Goal: Find contact information: Find contact information

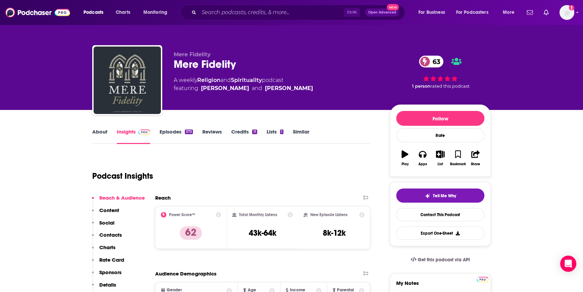
click at [293, 134] on link "Similar" at bounding box center [301, 135] width 16 height 15
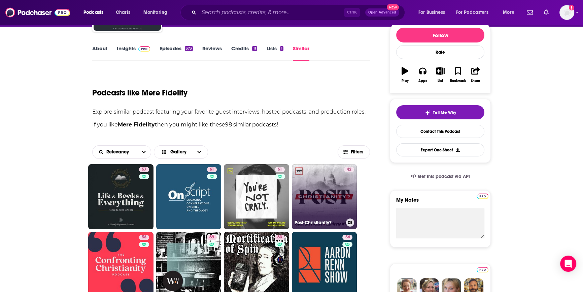
scroll to position [92, 0]
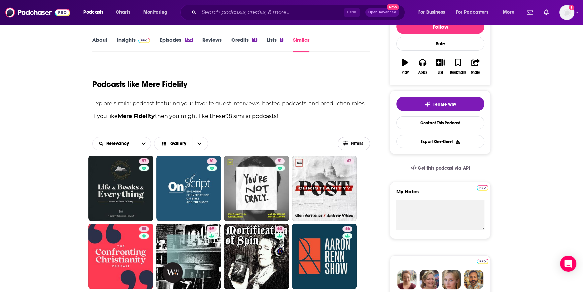
click at [355, 138] on button "Filters" at bounding box center [354, 143] width 32 height 13
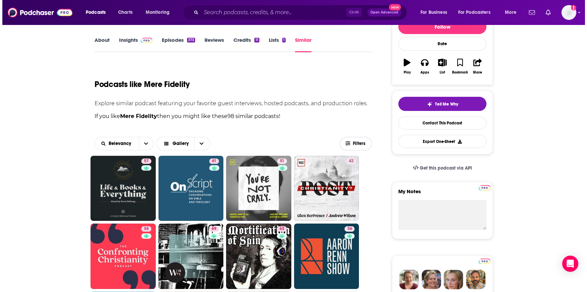
scroll to position [0, 0]
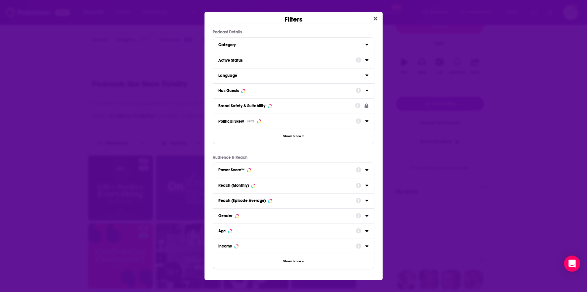
click at [317, 65] on div "Active Status" at bounding box center [293, 60] width 161 height 15
click at [369, 60] on icon "Dialog" at bounding box center [367, 59] width 3 height 5
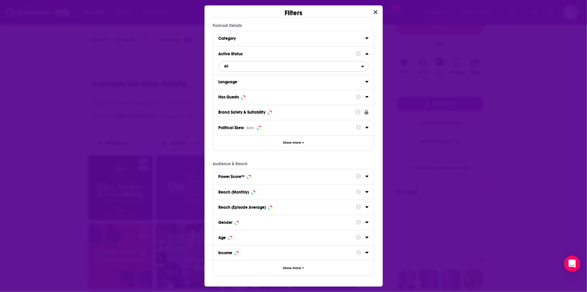
click at [259, 67] on span "All" at bounding box center [290, 66] width 142 height 9
click at [241, 87] on span "Active" at bounding box center [258, 89] width 73 height 4
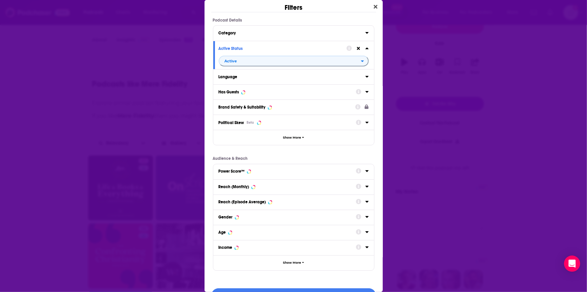
click at [239, 91] on div "Has Guests" at bounding box center [229, 92] width 21 height 5
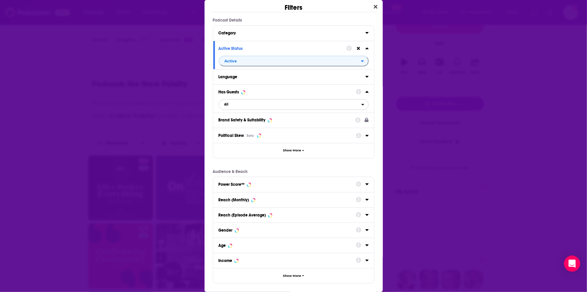
click at [362, 104] on icon "open menu" at bounding box center [363, 104] width 3 height 5
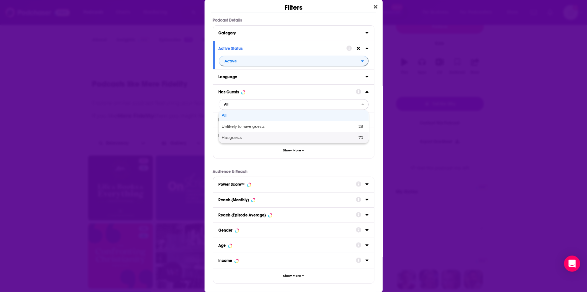
click at [229, 137] on span "Has guests" at bounding box center [261, 138] width 78 height 4
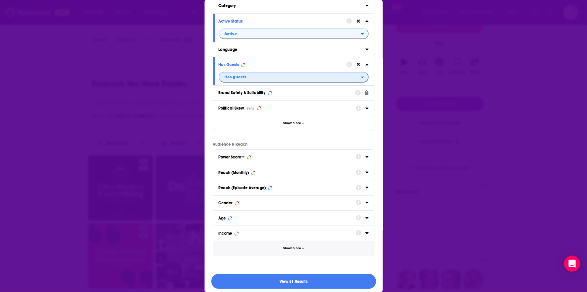
scroll to position [31, 0]
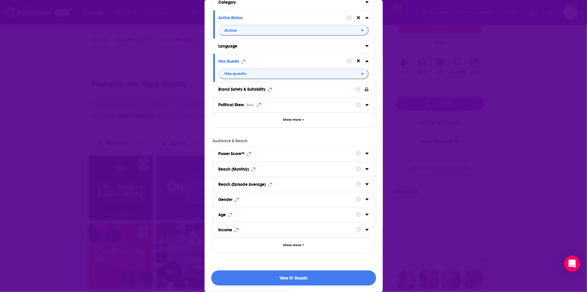
click at [300, 278] on button "View 51 Results" at bounding box center [293, 277] width 165 height 15
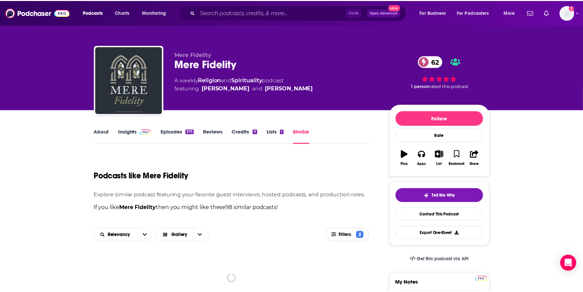
scroll to position [92, 0]
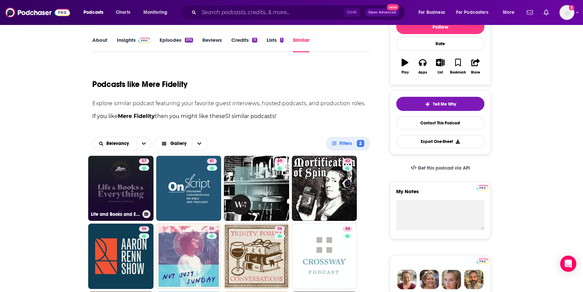
click at [122, 182] on link "57 Life and Books and Everything" at bounding box center [120, 188] width 65 height 65
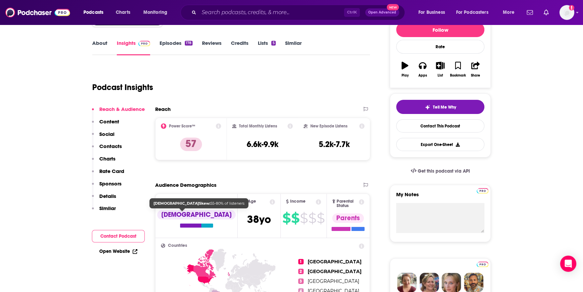
scroll to position [92, 0]
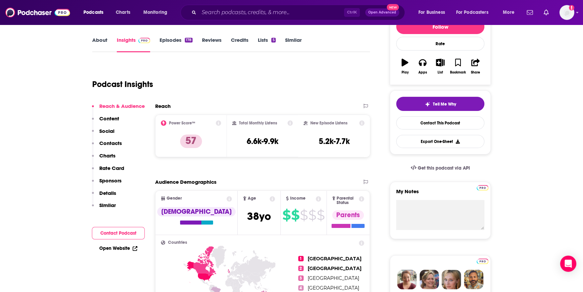
click at [169, 40] on link "Episodes 178" at bounding box center [176, 44] width 33 height 15
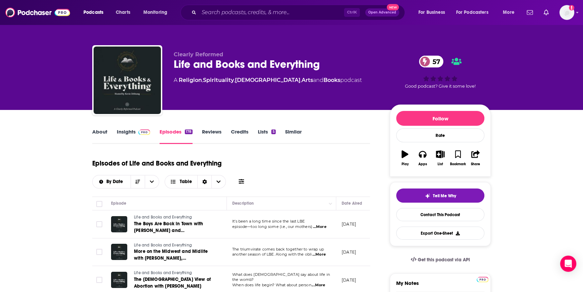
click at [129, 132] on link "Insights" at bounding box center [133, 135] width 33 height 15
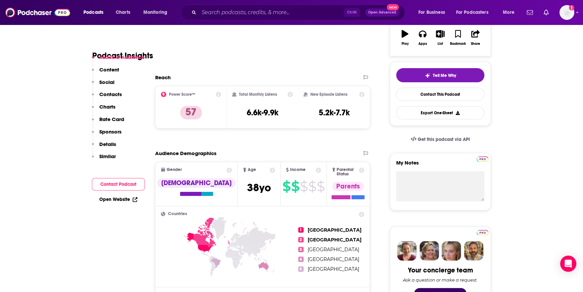
scroll to position [153, 0]
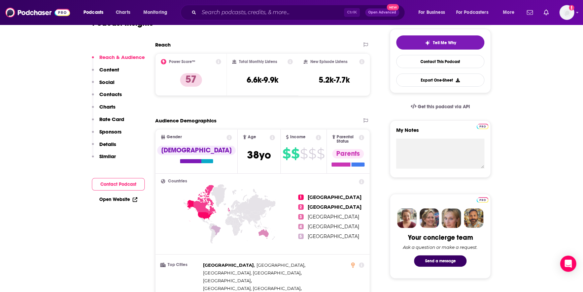
click at [121, 183] on button "Contact Podcast" at bounding box center [118, 184] width 53 height 12
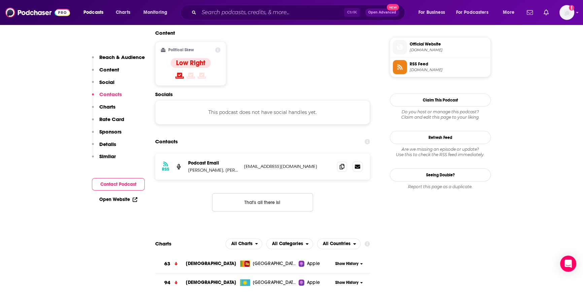
scroll to position [535, 0]
drag, startPoint x: 303, startPoint y: 126, endPoint x: 242, endPoint y: 130, distance: 60.4
click at [242, 153] on div "RSS Podcast Email [PERSON_NAME], [PERSON_NAME], [PERSON_NAME] [EMAIL_ADDRESS][D…" at bounding box center [262, 166] width 215 height 26
copy p "[EMAIL_ADDRESS][DOMAIN_NAME]"
click at [294, 153] on div "RSS Podcast Email [PERSON_NAME], [PERSON_NAME], [PERSON_NAME] [EMAIL_ADDRESS][D…" at bounding box center [262, 166] width 215 height 26
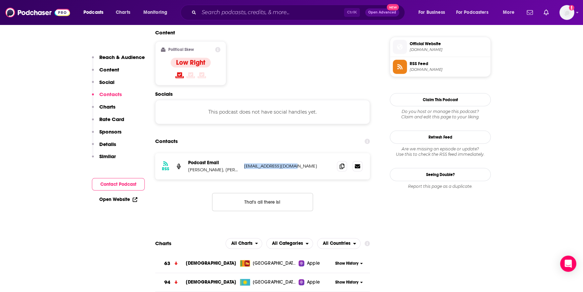
drag, startPoint x: 301, startPoint y: 125, endPoint x: 241, endPoint y: 128, distance: 60.0
click at [241, 153] on div "RSS Podcast Email [PERSON_NAME], [PERSON_NAME], [PERSON_NAME] [EMAIL_ADDRESS][D…" at bounding box center [262, 166] width 215 height 26
copy div "nsen, [PERSON_NAME] [EMAIL_ADDRESS][DOMAIN_NAME]"
click at [312, 153] on div "RSS Podcast Email [PERSON_NAME], [PERSON_NAME], [PERSON_NAME] [EMAIL_ADDRESS][D…" at bounding box center [262, 166] width 215 height 26
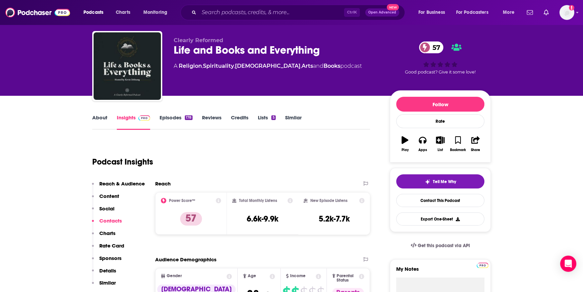
scroll to position [0, 0]
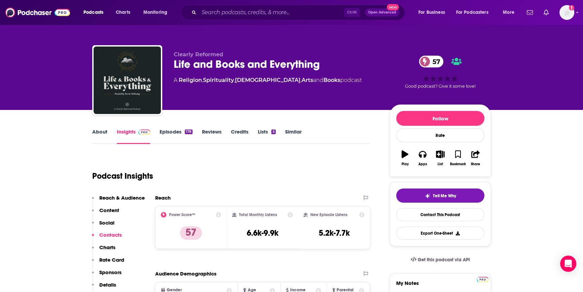
click at [168, 131] on link "Episodes 178" at bounding box center [176, 135] width 33 height 15
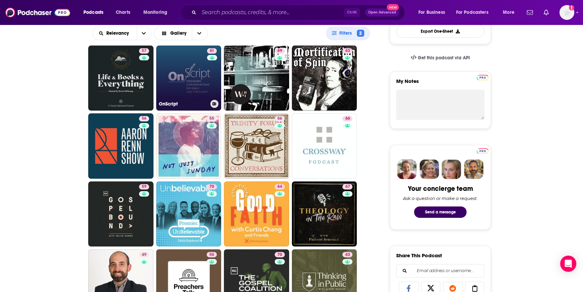
scroll to position [214, 0]
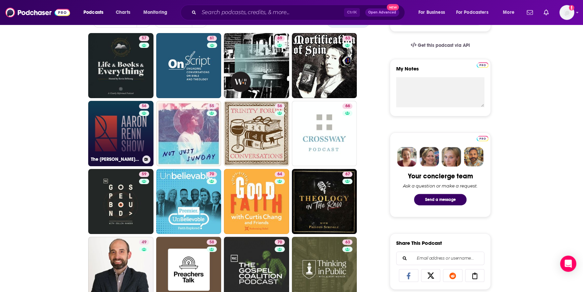
click at [122, 132] on link "56 The [PERSON_NAME] Show" at bounding box center [120, 133] width 65 height 65
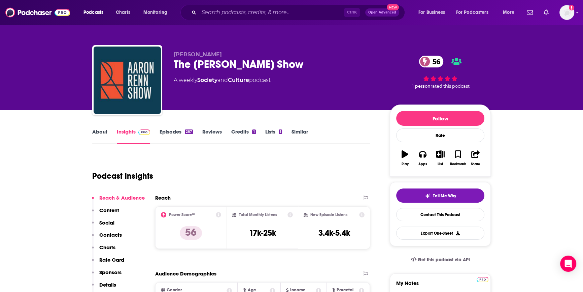
click at [167, 132] on link "Episodes 267" at bounding box center [176, 135] width 33 height 15
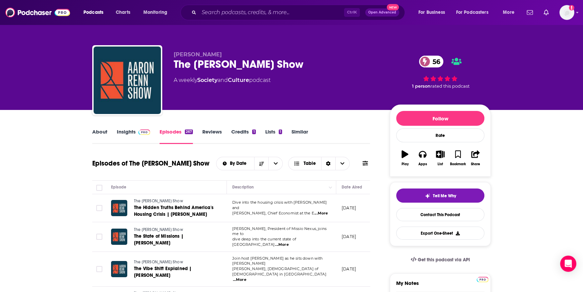
click at [124, 130] on link "Insights" at bounding box center [133, 135] width 33 height 15
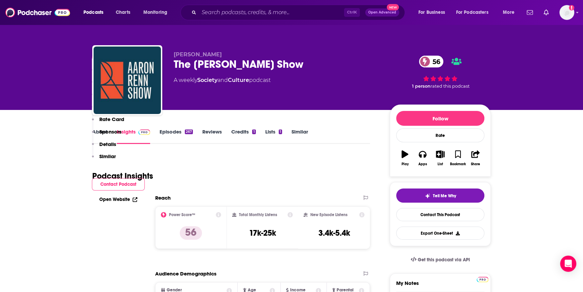
scroll to position [214, 0]
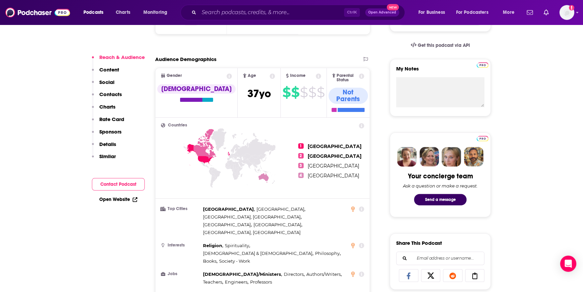
click at [98, 181] on button "Contact Podcast" at bounding box center [118, 184] width 53 height 12
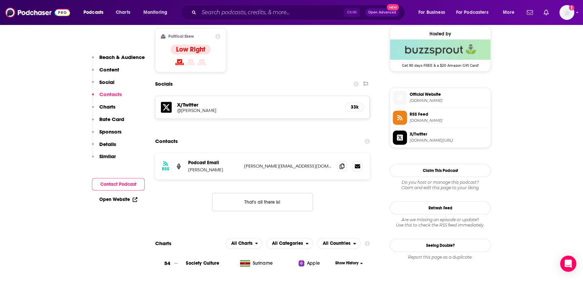
scroll to position [547, 0]
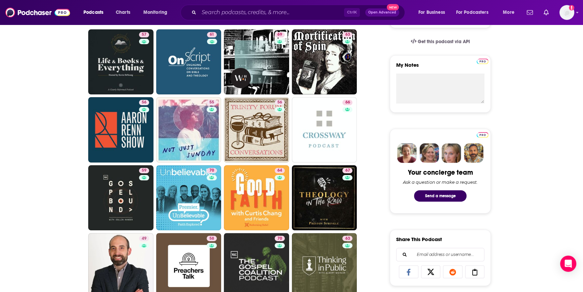
scroll to position [217, 0]
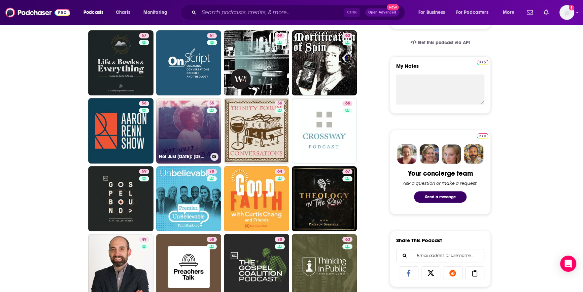
click at [199, 144] on link "55 Not Just [DATE]: [DEMOGRAPHIC_DATA] Life, Following [DEMOGRAPHIC_DATA], & Da…" at bounding box center [188, 130] width 65 height 65
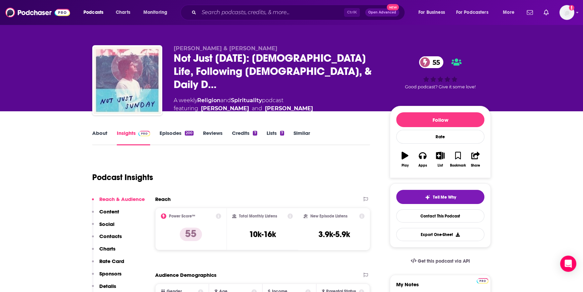
click at [177, 131] on link "Episodes 200" at bounding box center [177, 137] width 34 height 15
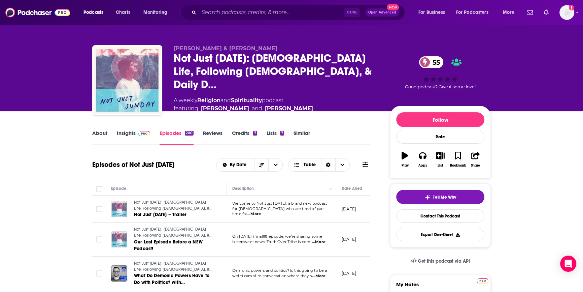
scroll to position [92, 0]
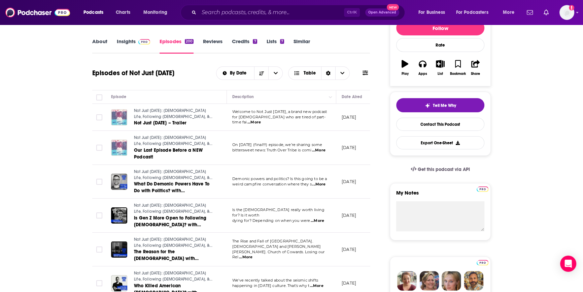
click at [322, 218] on span "...More" at bounding box center [317, 220] width 13 height 5
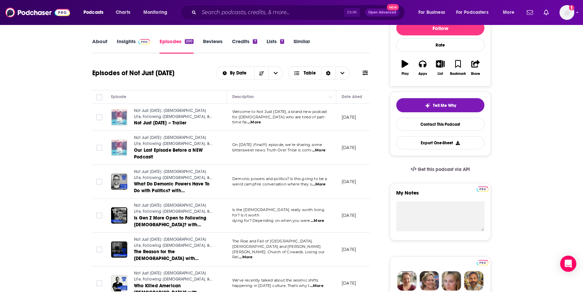
scroll to position [0, 0]
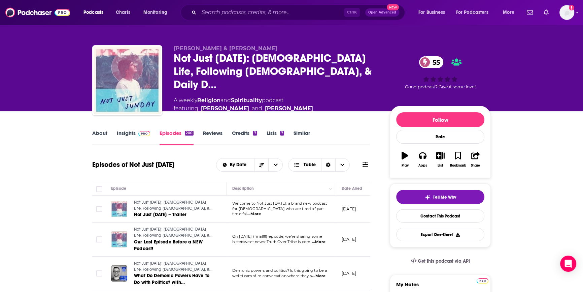
click at [94, 132] on link "About" at bounding box center [99, 137] width 15 height 15
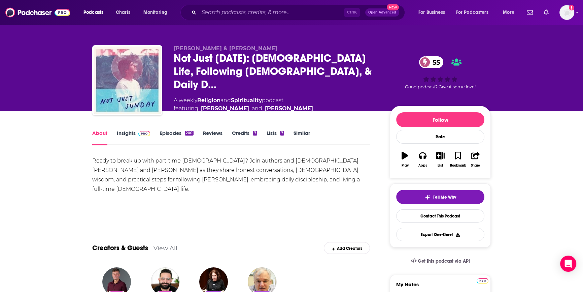
click at [125, 134] on link "Insights" at bounding box center [133, 137] width 33 height 15
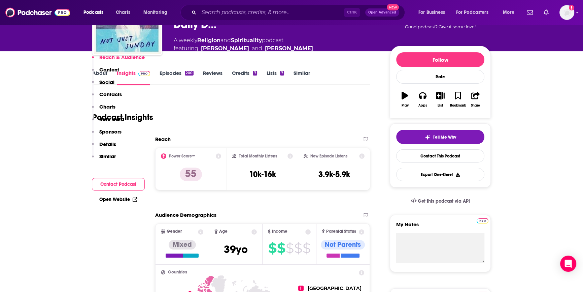
scroll to position [245, 0]
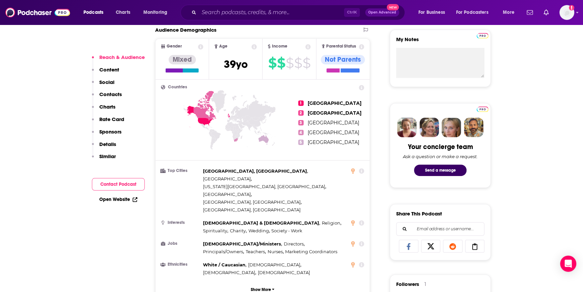
click at [122, 183] on button "Contact Podcast" at bounding box center [118, 184] width 53 height 12
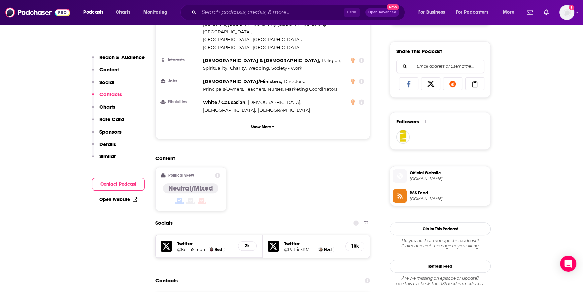
scroll to position [548, 0]
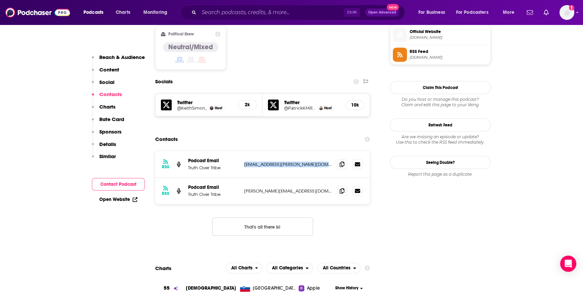
drag, startPoint x: 324, startPoint y: 126, endPoint x: 244, endPoint y: 126, distance: 79.8
click at [244, 161] on p "[EMAIL_ADDRESS][PERSON_NAME][DOMAIN_NAME]" at bounding box center [288, 164] width 88 height 6
copy p "[EMAIL_ADDRESS][PERSON_NAME][DOMAIN_NAME]"
drag, startPoint x: 323, startPoint y: 152, endPoint x: 244, endPoint y: 155, distance: 79.2
click at [244, 177] on div "RSS Podcast Email Truth Over Tribe [PERSON_NAME][EMAIL_ADDRESS][DOMAIN_NAME] [P…" at bounding box center [262, 190] width 215 height 26
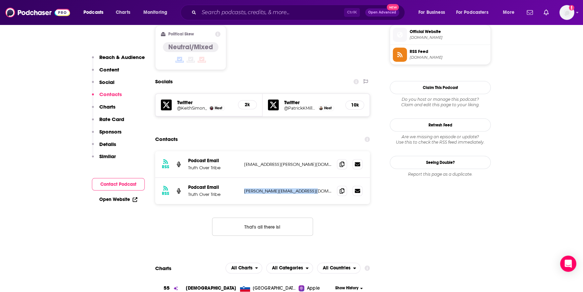
copy p "[PERSON_NAME][EMAIL_ADDRESS][DOMAIN_NAME]"
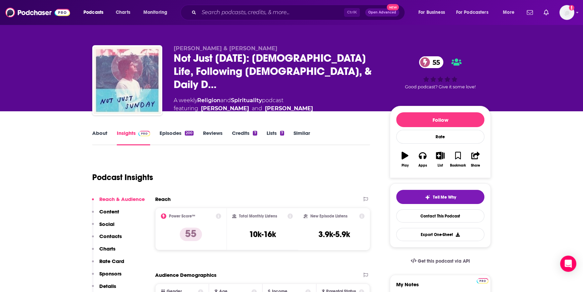
scroll to position [183, 0]
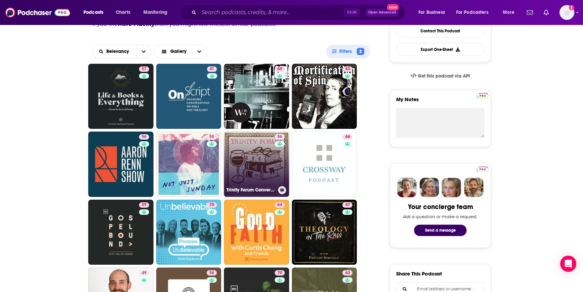
scroll to position [214, 0]
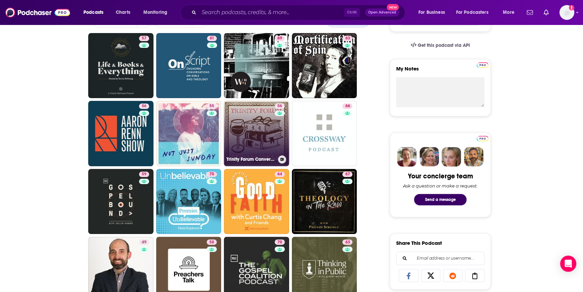
click at [257, 140] on link "56 Trinity Forum Conversations" at bounding box center [256, 133] width 65 height 65
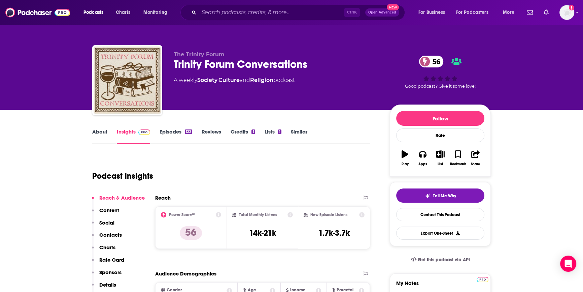
click at [170, 134] on link "Episodes 122" at bounding box center [176, 135] width 33 height 15
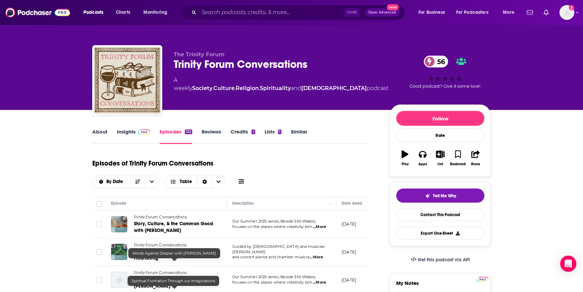
scroll to position [92, 0]
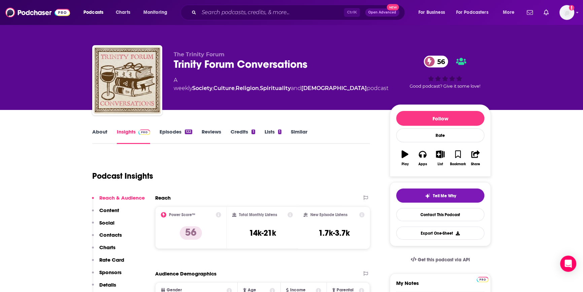
scroll to position [122, 0]
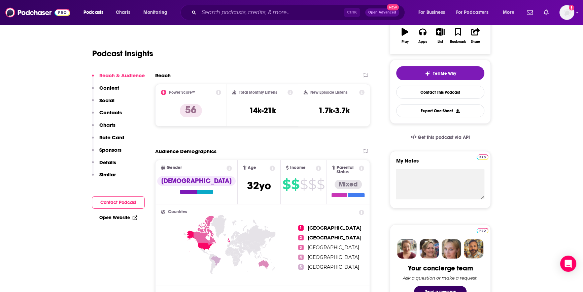
click at [120, 202] on button "Contact Podcast" at bounding box center [118, 202] width 53 height 12
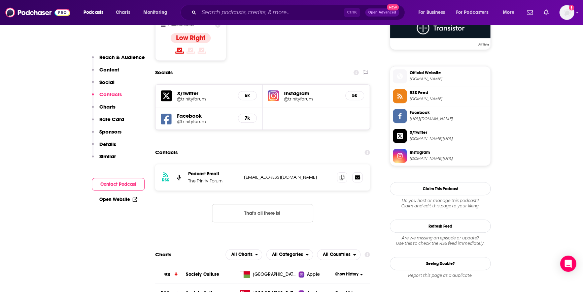
scroll to position [570, 0]
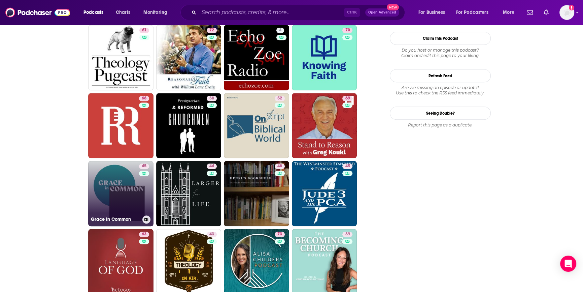
scroll to position [829, 0]
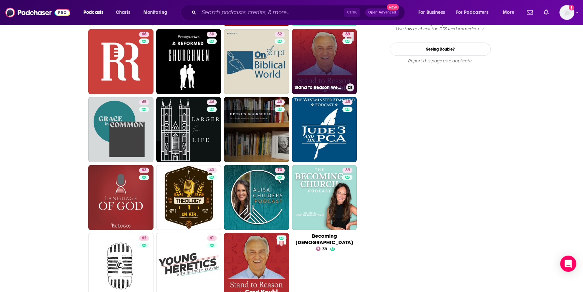
click at [322, 77] on link "69 Stand to Reason Weekly Podcast" at bounding box center [324, 61] width 65 height 65
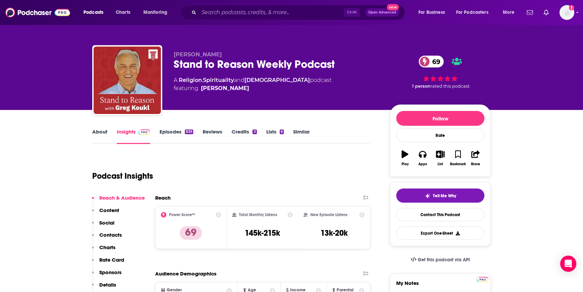
click at [171, 130] on link "Episodes 839" at bounding box center [177, 135] width 34 height 15
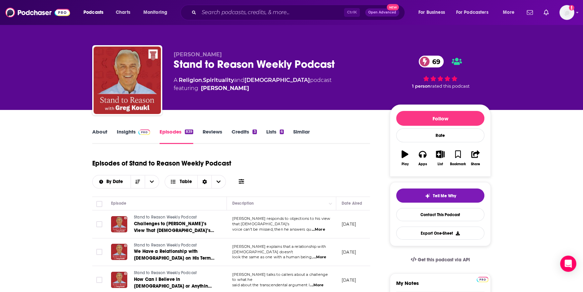
click at [125, 130] on link "Insights" at bounding box center [133, 135] width 33 height 15
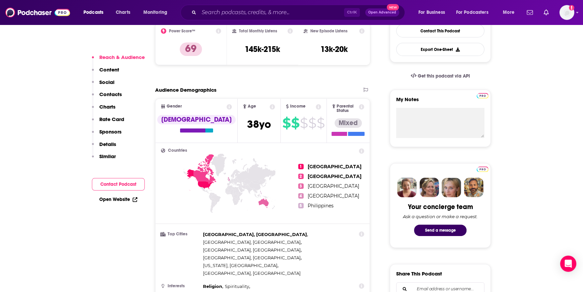
click at [126, 185] on button "Contact Podcast" at bounding box center [118, 184] width 53 height 12
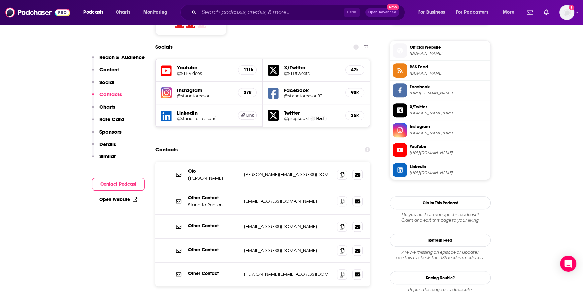
scroll to position [593, 0]
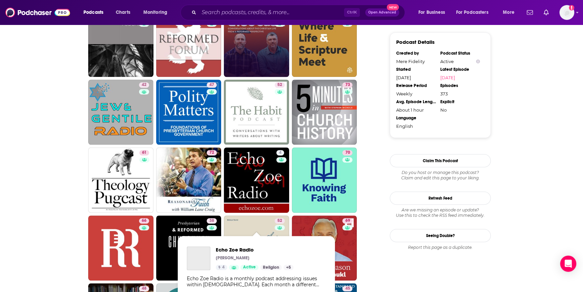
scroll to position [826, 0]
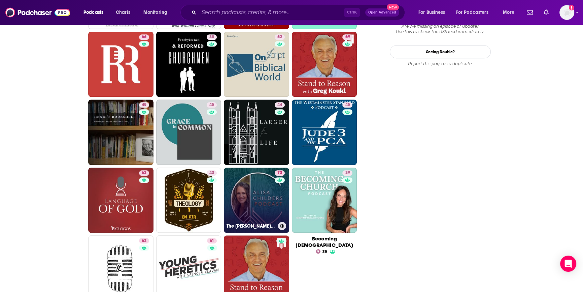
click at [269, 207] on link "73 The [PERSON_NAME] Podcast" at bounding box center [256, 199] width 65 height 65
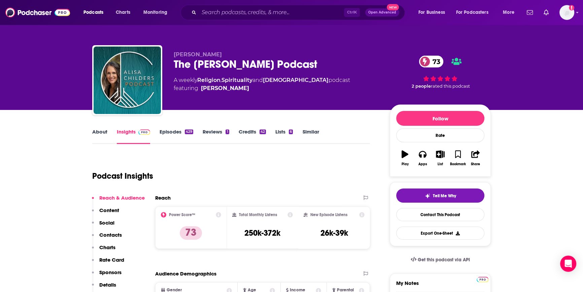
click at [176, 131] on link "Episodes 429" at bounding box center [177, 135] width 34 height 15
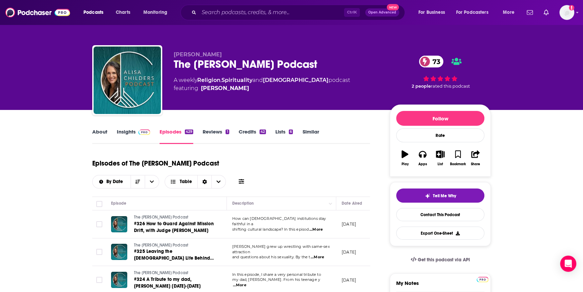
click at [128, 128] on link "Insights" at bounding box center [133, 135] width 33 height 15
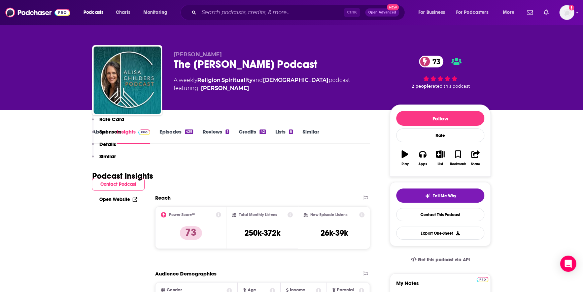
scroll to position [398, 0]
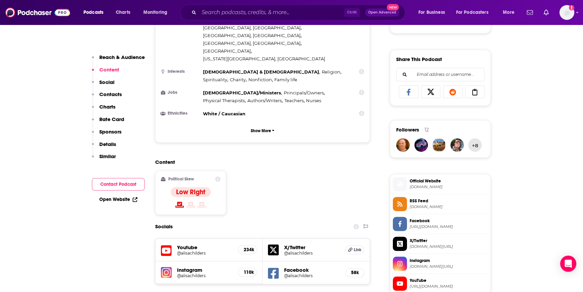
click at [118, 183] on button "Contact Podcast" at bounding box center [118, 184] width 53 height 12
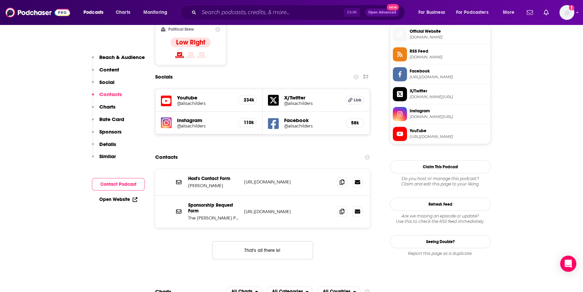
scroll to position [570, 0]
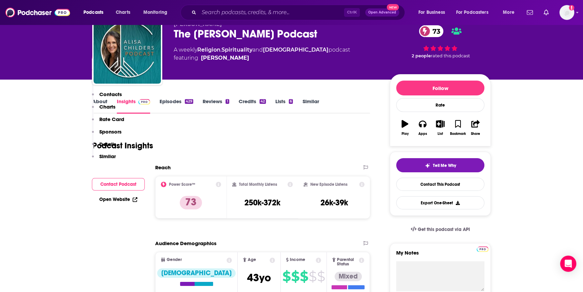
scroll to position [183, 0]
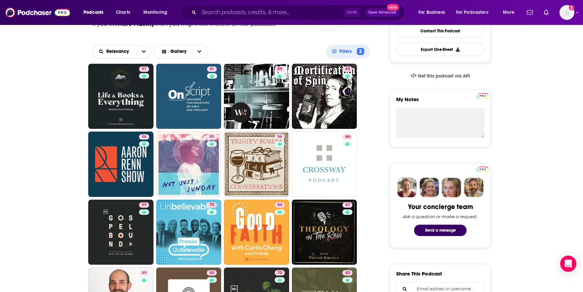
scroll to position [245, 0]
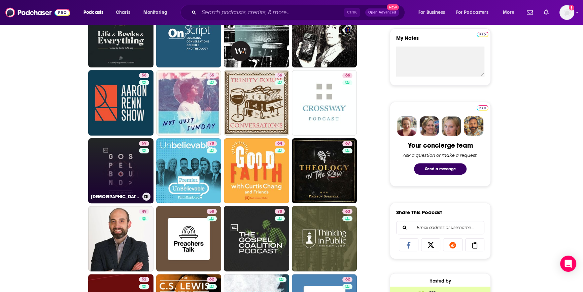
click at [118, 177] on link "59 [DEMOGRAPHIC_DATA]" at bounding box center [120, 170] width 65 height 65
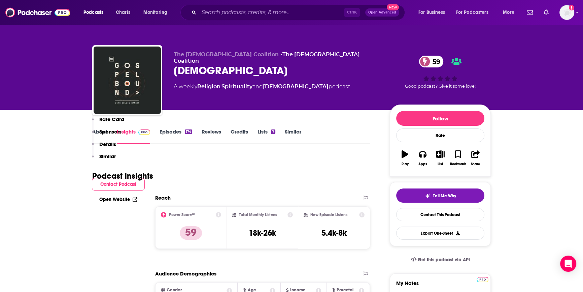
scroll to position [153, 0]
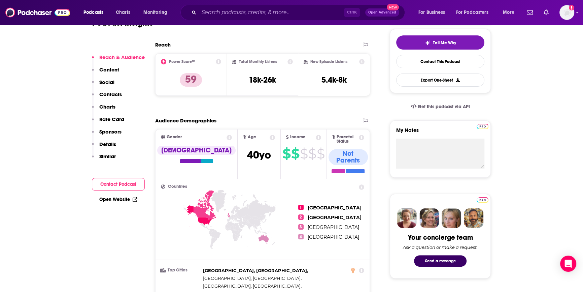
click at [116, 183] on button "Contact Podcast" at bounding box center [118, 184] width 53 height 12
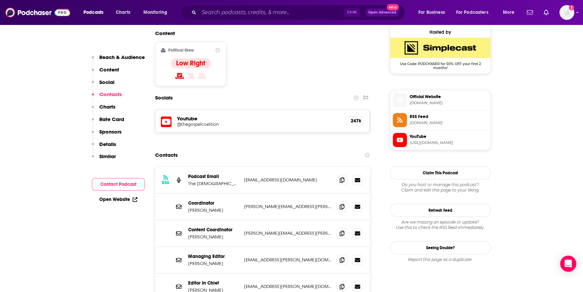
scroll to position [547, 0]
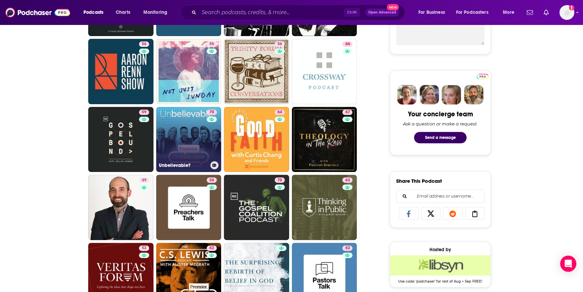
scroll to position [275, 0]
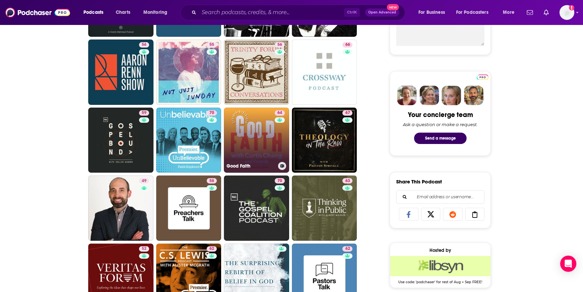
click at [265, 126] on link "64 Good Faith" at bounding box center [256, 139] width 65 height 65
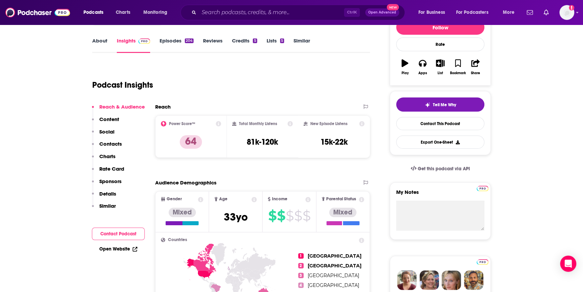
scroll to position [92, 0]
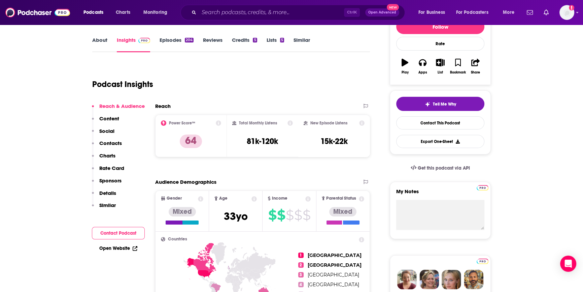
click at [175, 40] on link "Episodes 204" at bounding box center [177, 44] width 34 height 15
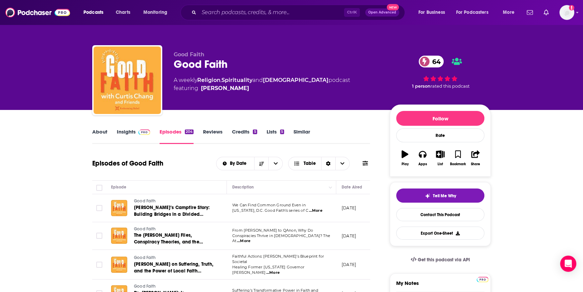
click at [129, 130] on link "Insights" at bounding box center [133, 135] width 33 height 15
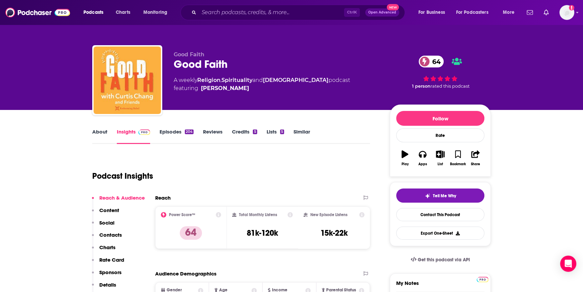
scroll to position [122, 0]
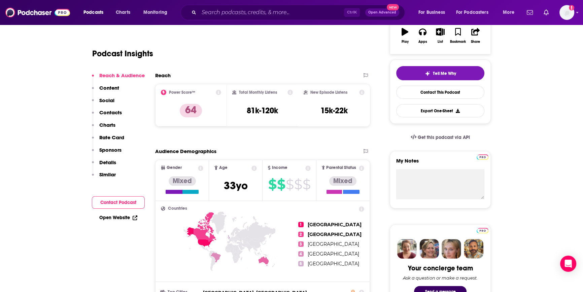
click at [123, 199] on button "Contact Podcast" at bounding box center [118, 202] width 53 height 12
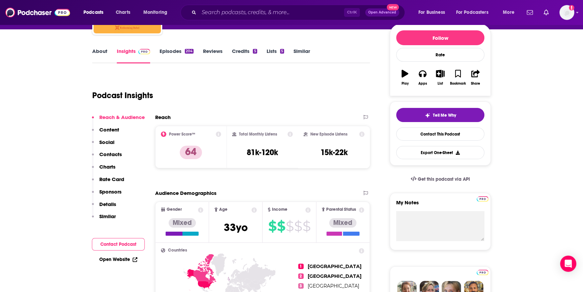
scroll to position [0, 0]
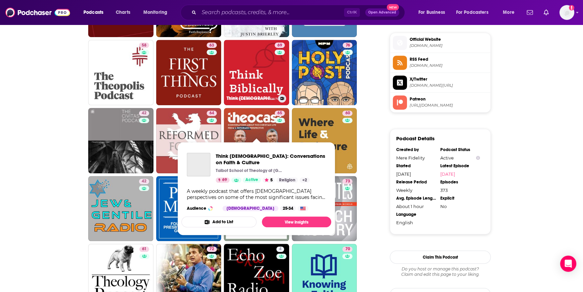
scroll to position [489, 0]
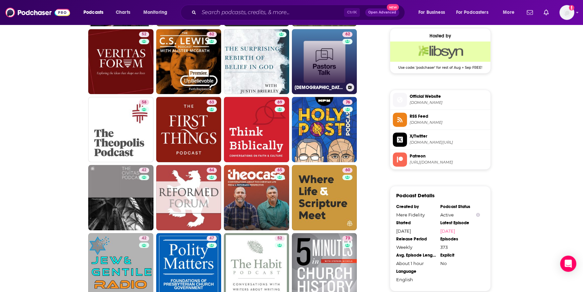
click at [312, 60] on link "62 [DEMOGRAPHIC_DATA] Talk - A podcast by 9Marks" at bounding box center [324, 61] width 65 height 65
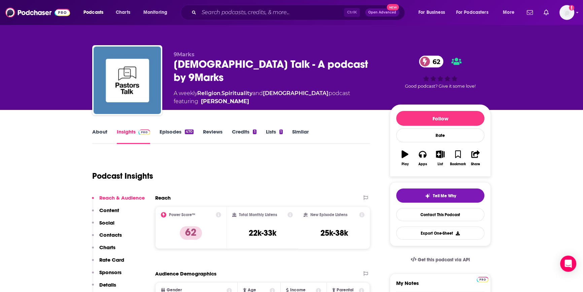
click at [174, 130] on link "Episodes 470" at bounding box center [177, 135] width 34 height 15
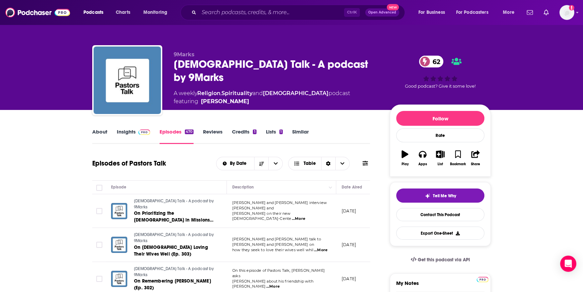
click at [93, 131] on link "About" at bounding box center [99, 135] width 15 height 15
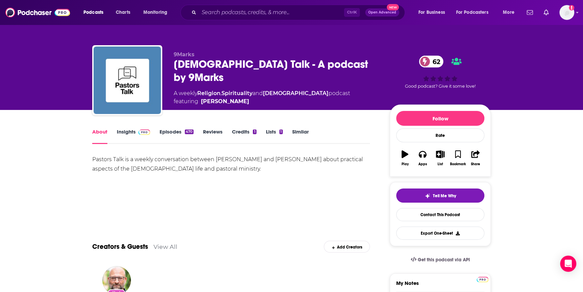
click at [128, 133] on link "Insights" at bounding box center [133, 135] width 33 height 15
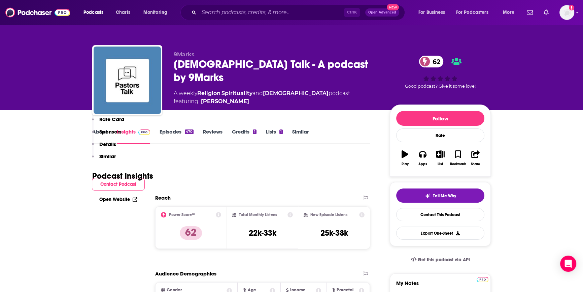
scroll to position [183, 0]
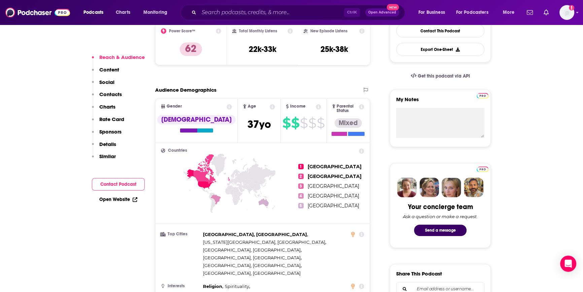
click at [122, 183] on button "Contact Podcast" at bounding box center [118, 184] width 53 height 12
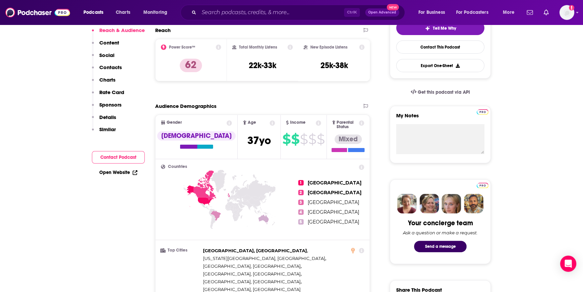
scroll to position [0, 0]
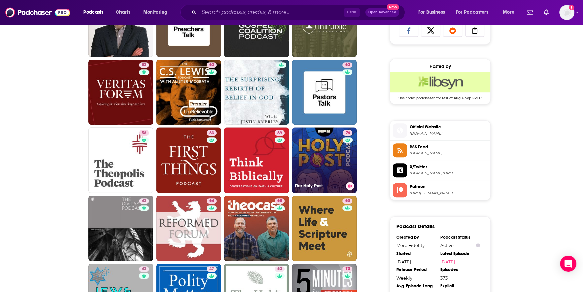
scroll to position [520, 0]
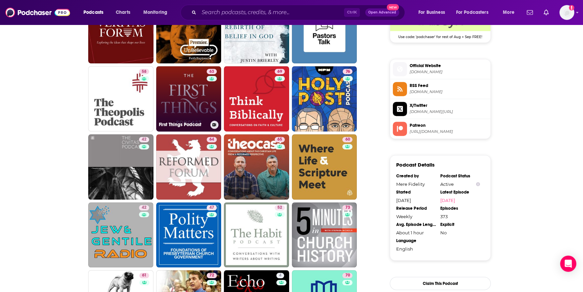
click at [204, 107] on link "63 First Things Podcast" at bounding box center [188, 98] width 65 height 65
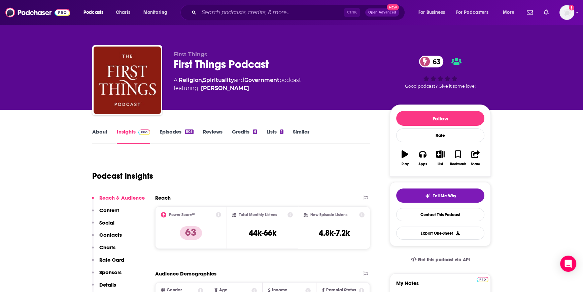
click at [175, 130] on link "Episodes 805" at bounding box center [177, 135] width 34 height 15
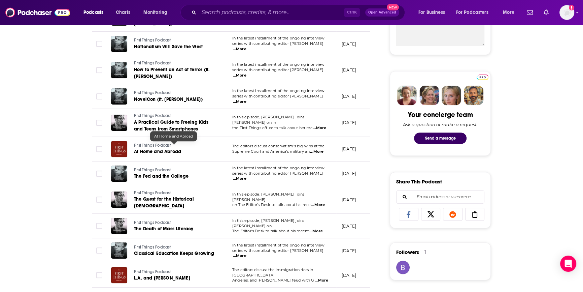
scroll to position [398, 0]
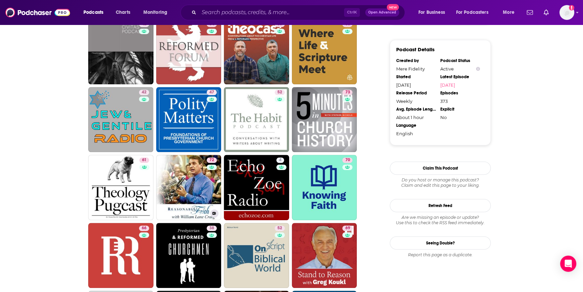
scroll to position [574, 0]
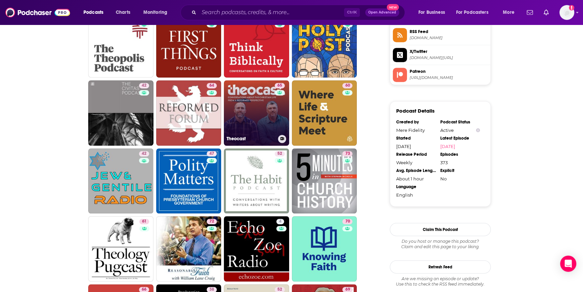
click at [237, 114] on link "65 Theocast" at bounding box center [256, 112] width 65 height 65
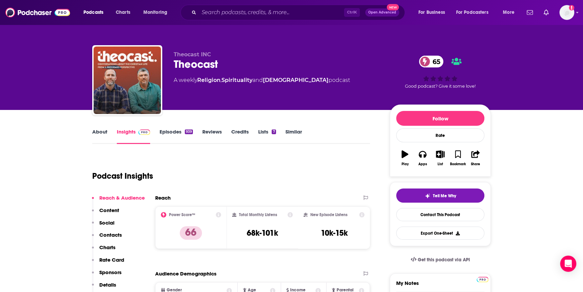
click at [165, 131] on link "Episodes 939" at bounding box center [176, 135] width 33 height 15
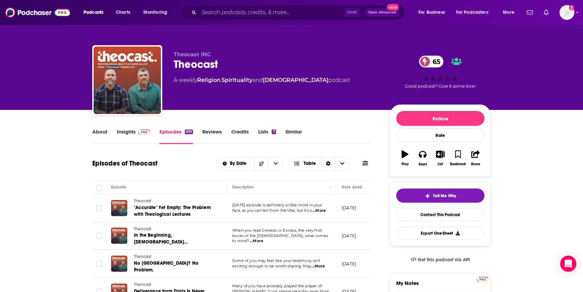
scroll to position [92, 0]
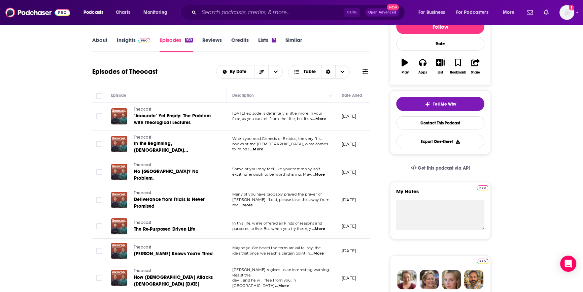
click at [322, 250] on span "...More" at bounding box center [316, 252] width 13 height 5
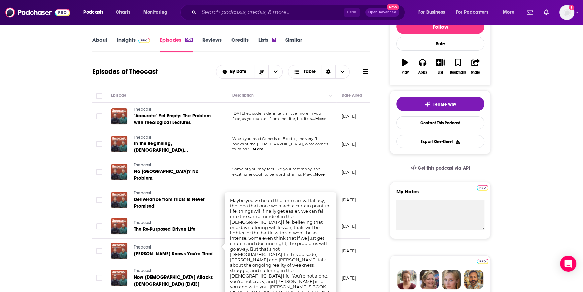
click at [319, 172] on span "...More" at bounding box center [317, 174] width 13 height 5
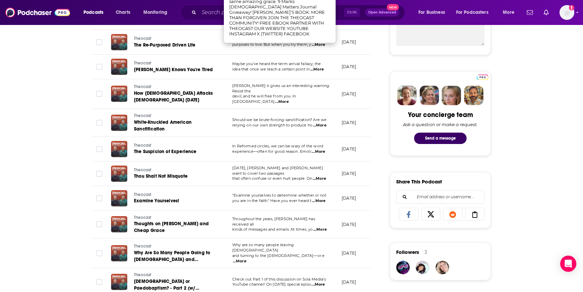
scroll to position [337, 0]
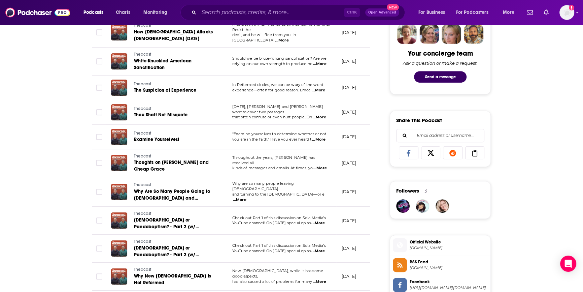
click at [323, 165] on span "...More" at bounding box center [319, 167] width 13 height 5
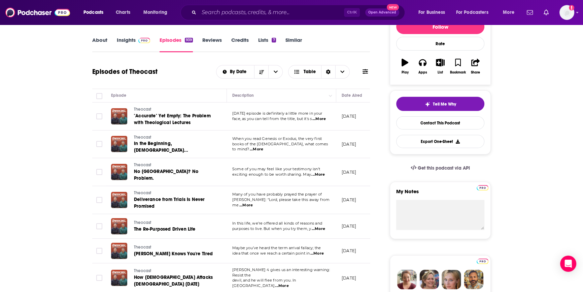
scroll to position [0, 0]
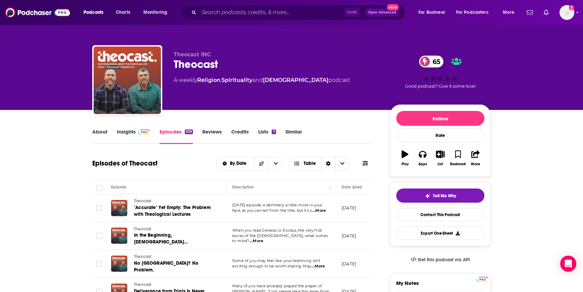
click at [129, 133] on link "Insights" at bounding box center [133, 135] width 33 height 15
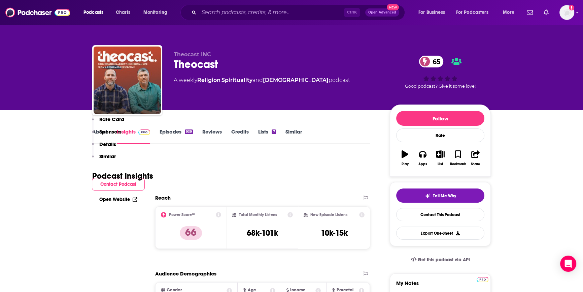
scroll to position [245, 0]
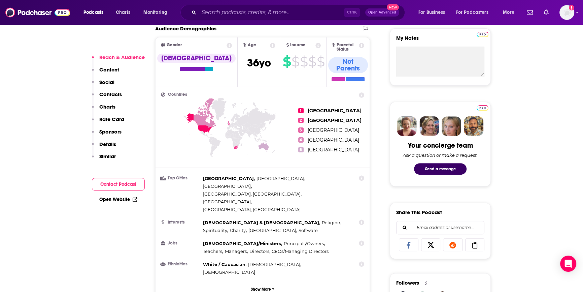
click at [108, 183] on button "Contact Podcast" at bounding box center [118, 184] width 53 height 12
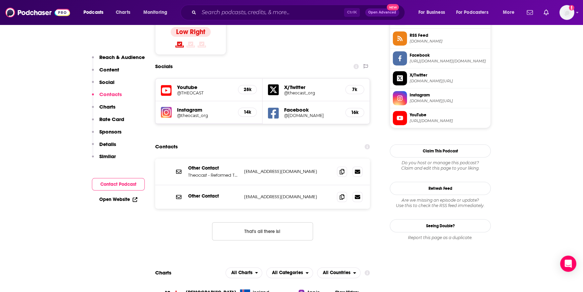
scroll to position [570, 0]
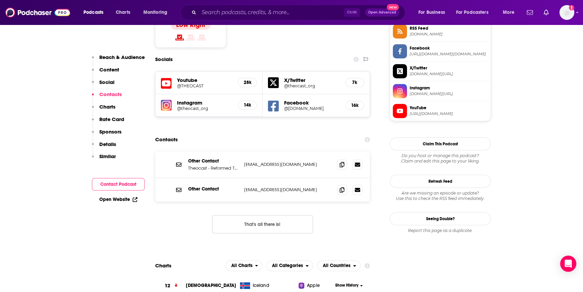
click at [289, 99] on h5 "Facebook" at bounding box center [312, 102] width 56 height 6
click at [301, 106] on h5 "@[DOMAIN_NAME]" at bounding box center [312, 108] width 56 height 5
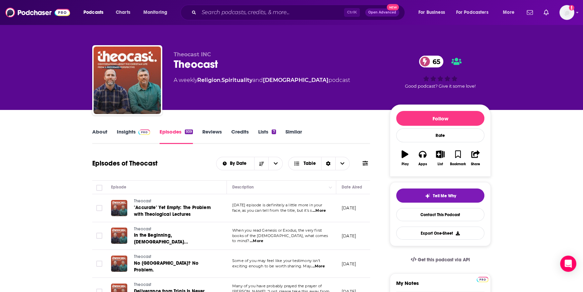
scroll to position [275, 0]
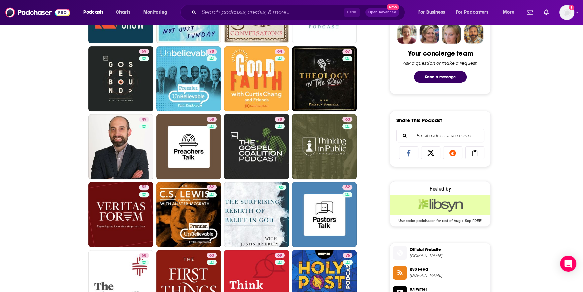
scroll to position [612, 0]
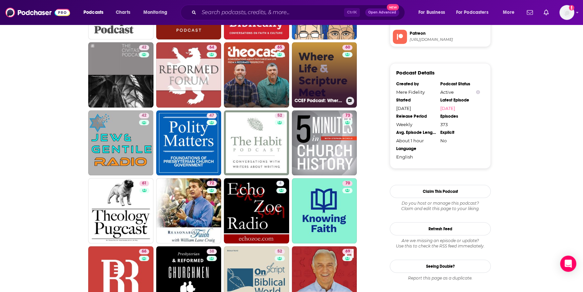
click at [300, 77] on link "60 CCEF Podcast: Where Life & Scripture Meet" at bounding box center [324, 74] width 65 height 65
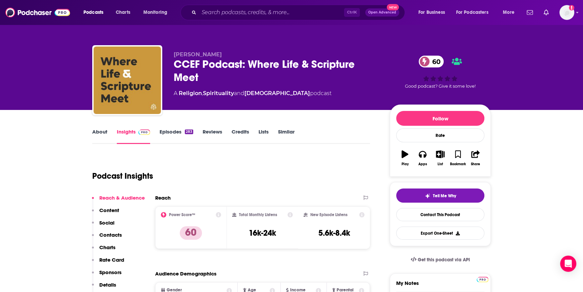
click at [177, 134] on link "Episodes 283" at bounding box center [177, 135] width 34 height 15
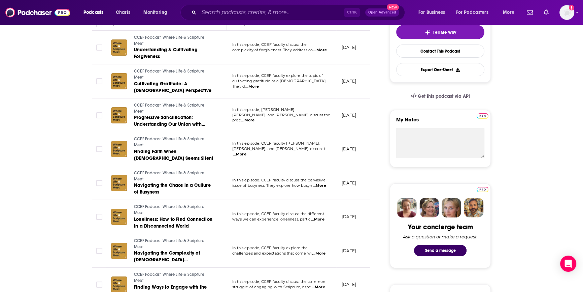
scroll to position [183, 0]
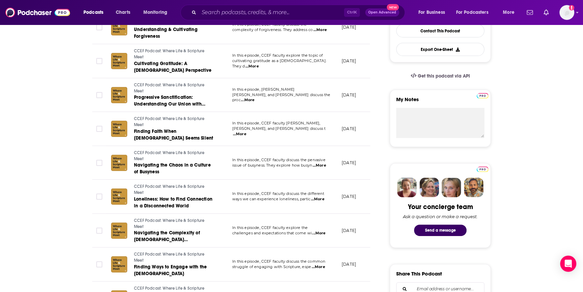
click at [320, 196] on span "...More" at bounding box center [317, 198] width 13 height 5
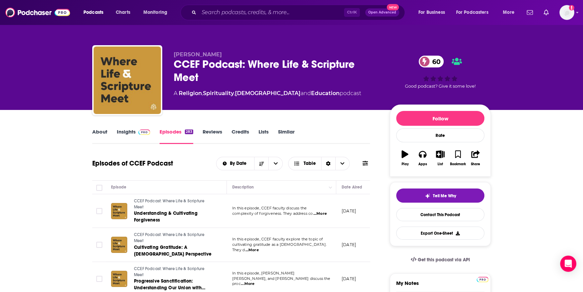
click at [121, 130] on link "Insights" at bounding box center [133, 135] width 33 height 15
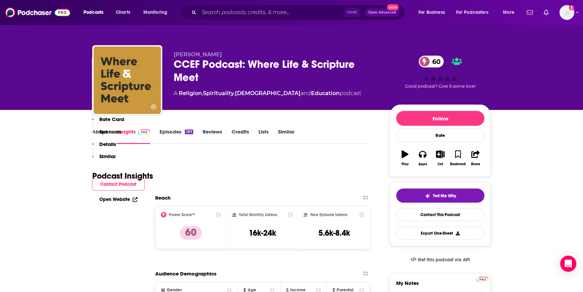
scroll to position [306, 0]
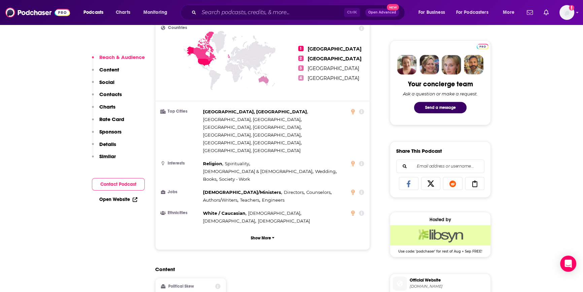
click at [121, 182] on button "Contact Podcast" at bounding box center [118, 184] width 53 height 12
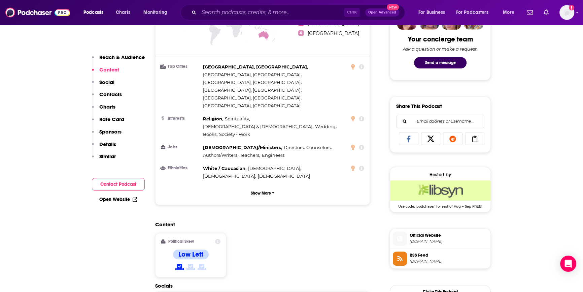
scroll to position [0, 0]
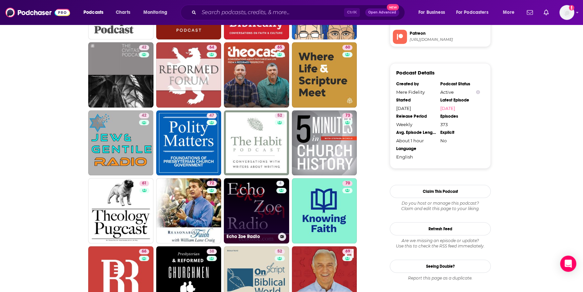
scroll to position [704, 0]
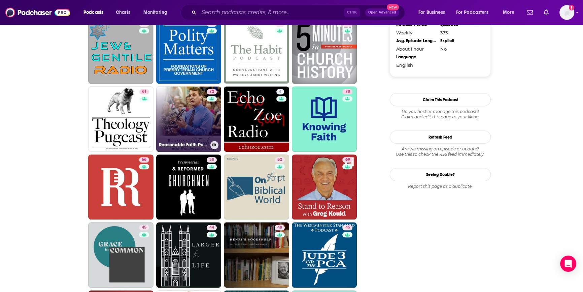
click at [188, 142] on h3 "Reasonable Faith Podcast" at bounding box center [183, 145] width 49 height 6
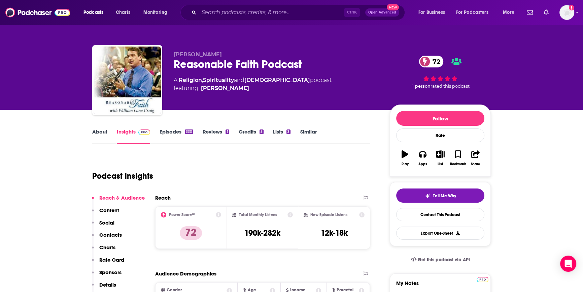
click at [165, 129] on link "Episodes 330" at bounding box center [177, 135] width 34 height 15
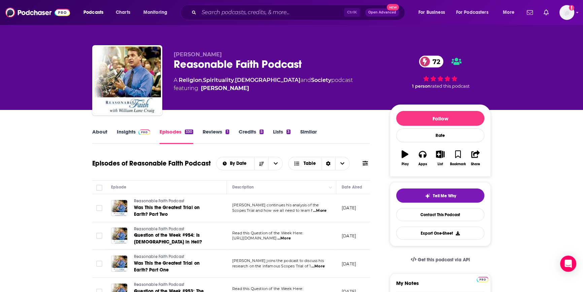
click at [125, 133] on link "Insights" at bounding box center [133, 135] width 33 height 15
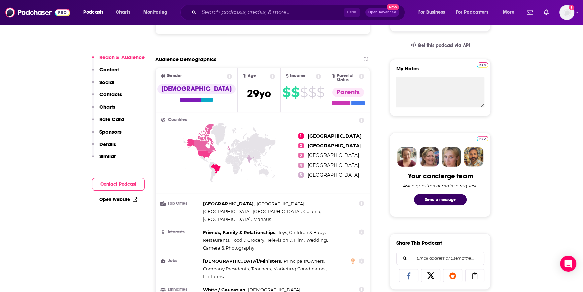
click at [122, 182] on button "Contact Podcast" at bounding box center [118, 184] width 53 height 12
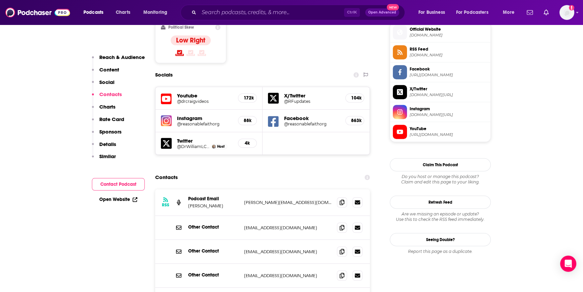
scroll to position [601, 0]
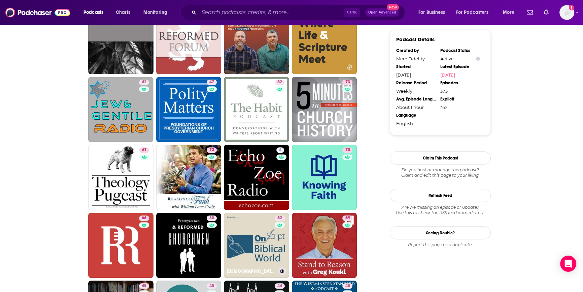
scroll to position [798, 0]
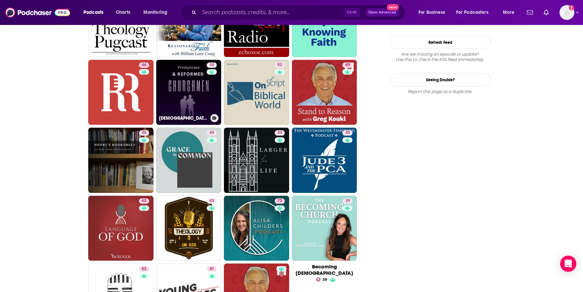
click at [185, 95] on link "38 [DEMOGRAPHIC_DATA]" at bounding box center [188, 92] width 65 height 65
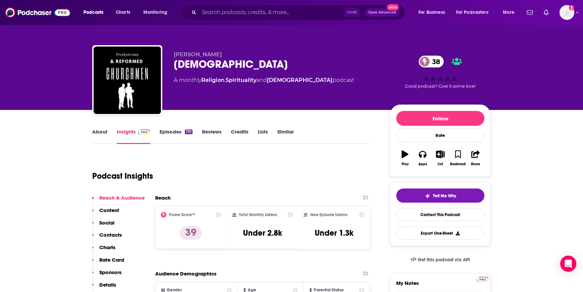
click at [167, 128] on link "Episodes 170" at bounding box center [176, 135] width 33 height 15
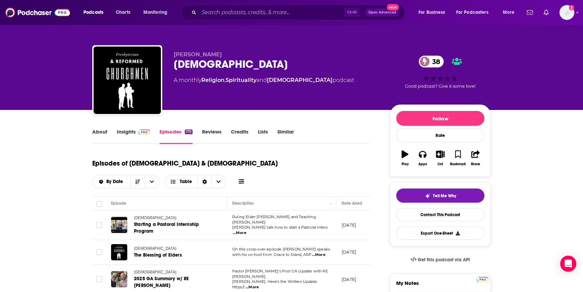
click at [130, 132] on link "Insights" at bounding box center [133, 135] width 33 height 15
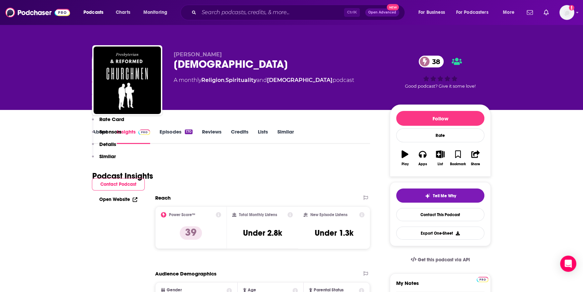
scroll to position [398, 0]
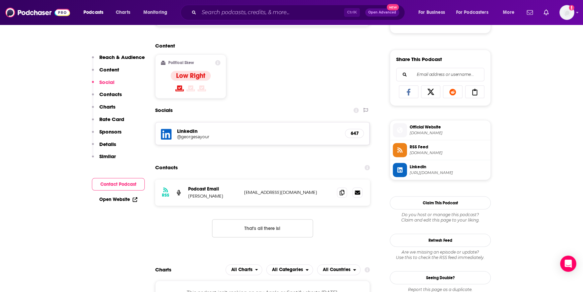
click at [132, 187] on button "Contact Podcast" at bounding box center [118, 184] width 53 height 12
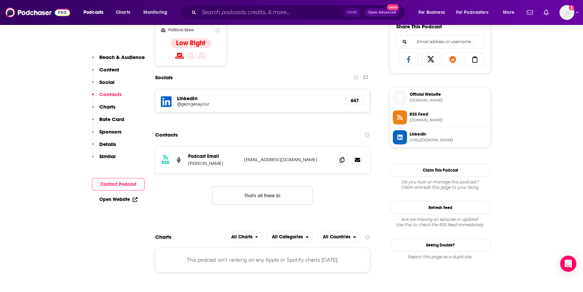
scroll to position [465, 0]
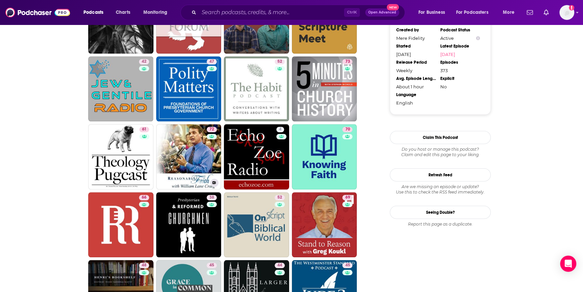
scroll to position [829, 0]
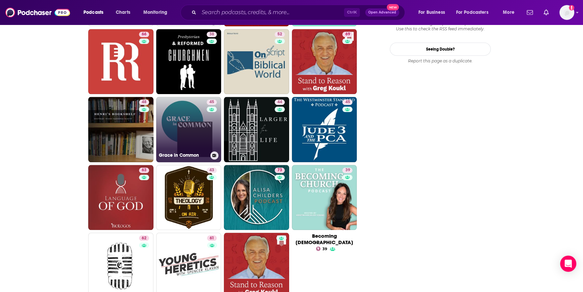
click at [194, 140] on link "45 Grace in Common" at bounding box center [188, 129] width 65 height 65
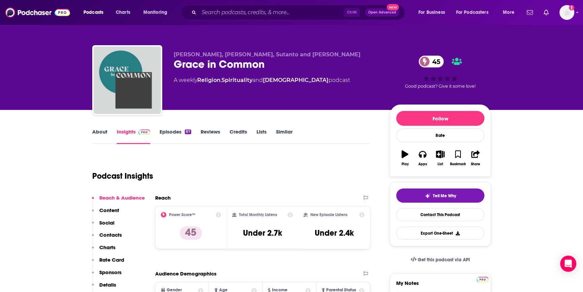
click at [171, 133] on link "Episodes 87" at bounding box center [176, 135] width 32 height 15
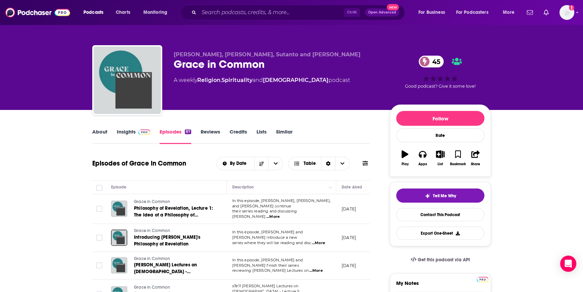
click at [121, 131] on link "Insights" at bounding box center [133, 135] width 33 height 15
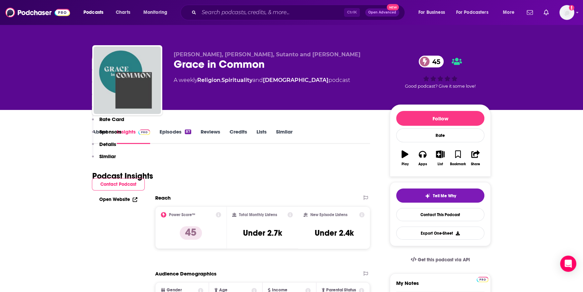
scroll to position [306, 0]
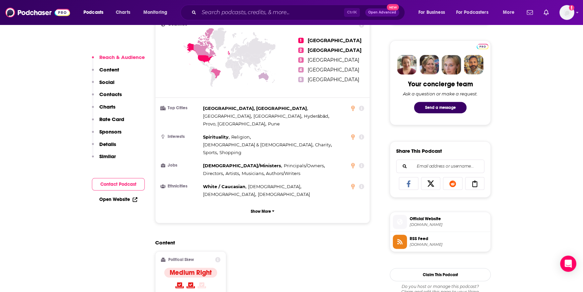
click at [119, 185] on button "Contact Podcast" at bounding box center [118, 184] width 53 height 12
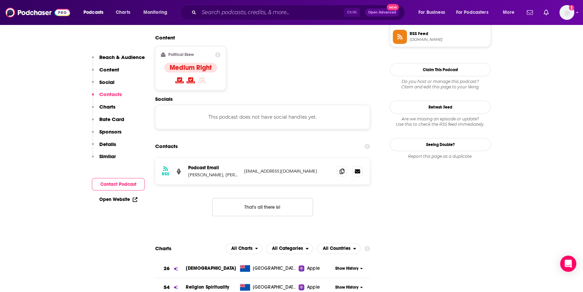
scroll to position [535, 0]
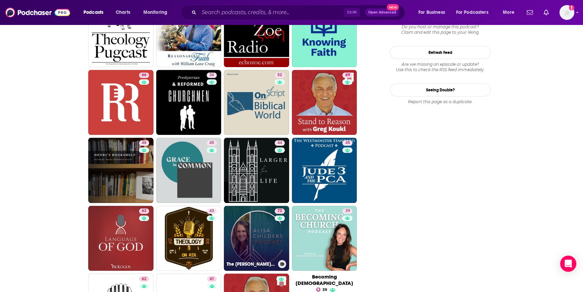
scroll to position [829, 0]
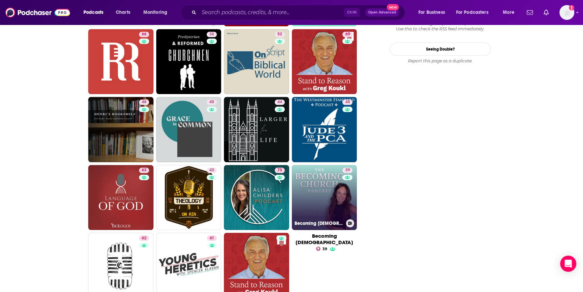
click at [314, 202] on link "39 Becoming [DEMOGRAPHIC_DATA]" at bounding box center [324, 197] width 65 height 65
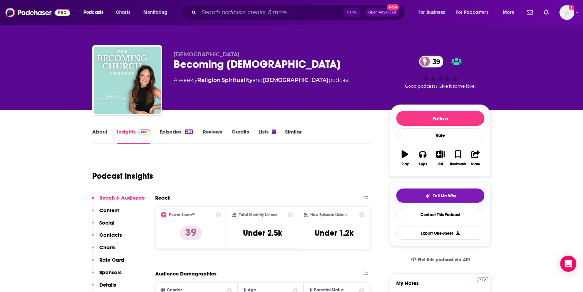
click at [171, 134] on link "Episodes 285" at bounding box center [177, 135] width 34 height 15
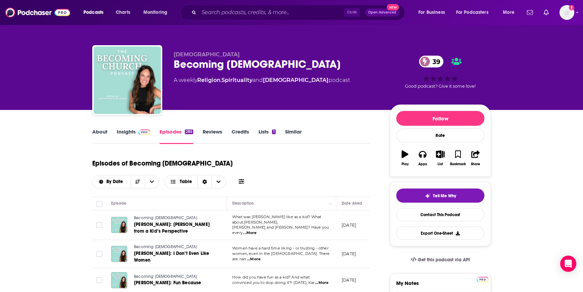
click at [128, 132] on link "Insights" at bounding box center [133, 135] width 33 height 15
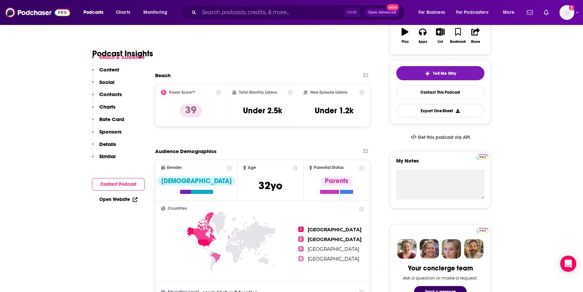
scroll to position [337, 0]
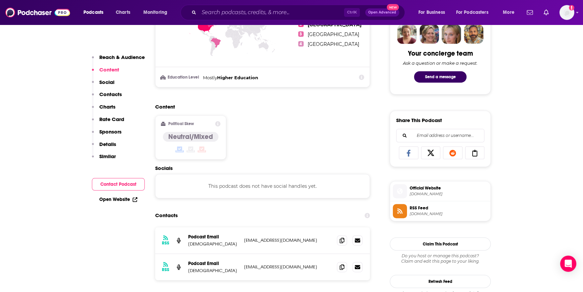
click at [123, 183] on button "Contact Podcast" at bounding box center [118, 184] width 53 height 12
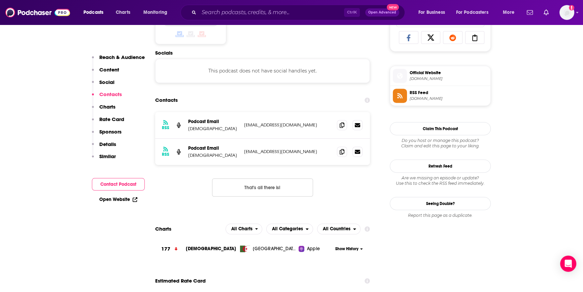
scroll to position [452, 0]
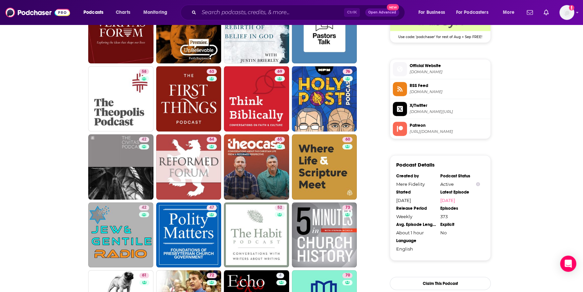
scroll to position [829, 0]
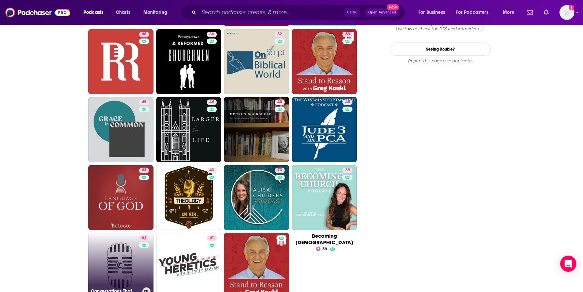
click at [135, 266] on link "62 Conversations That Matter" at bounding box center [120, 264] width 65 height 65
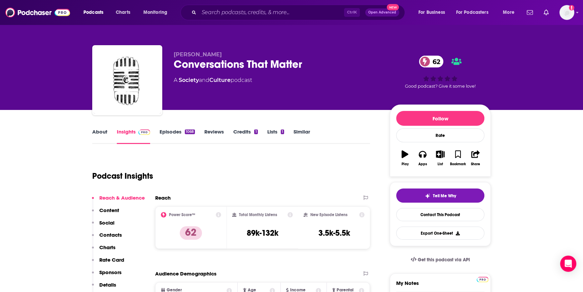
click at [165, 130] on link "Episodes 1068" at bounding box center [177, 135] width 35 height 15
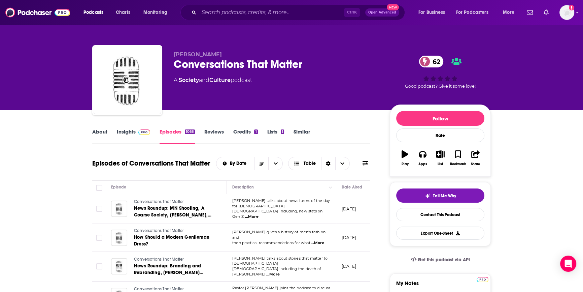
click at [104, 134] on link "About" at bounding box center [99, 135] width 15 height 15
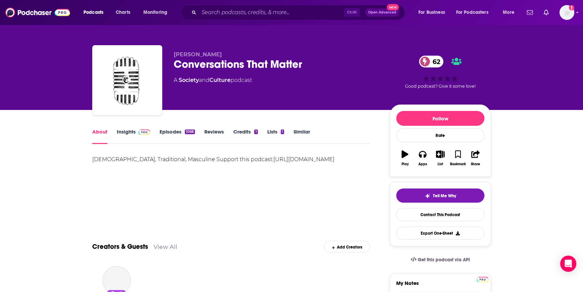
click at [126, 133] on link "Insights" at bounding box center [133, 135] width 33 height 15
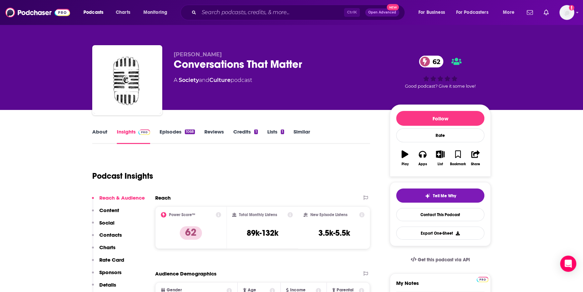
scroll to position [214, 0]
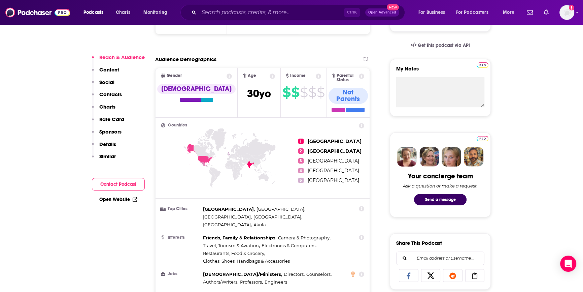
click at [118, 181] on button "Contact Podcast" at bounding box center [118, 184] width 53 height 12
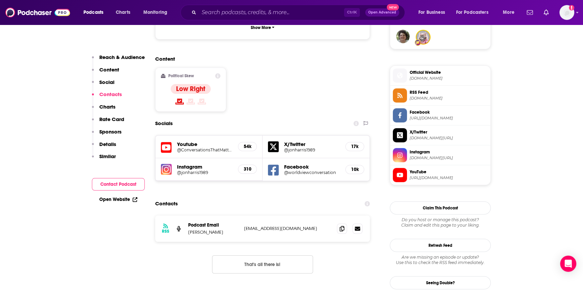
scroll to position [578, 0]
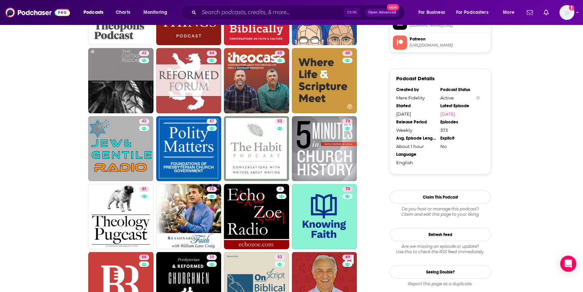
scroll to position [829, 0]
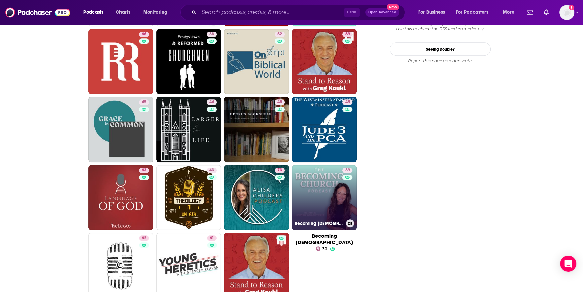
click at [325, 208] on link "39 Becoming [DEMOGRAPHIC_DATA]" at bounding box center [324, 197] width 65 height 65
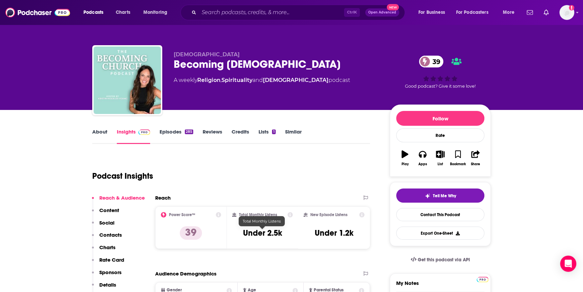
scroll to position [61, 0]
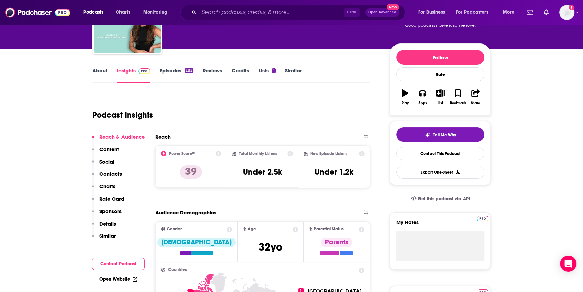
click at [128, 67] on link "Insights" at bounding box center [133, 74] width 33 height 15
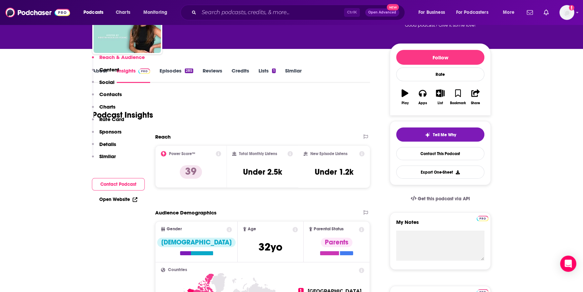
scroll to position [183, 0]
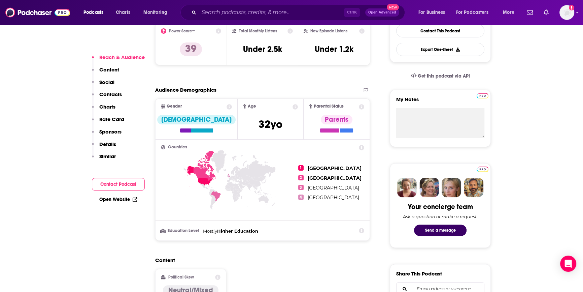
click at [123, 184] on button "Contact Podcast" at bounding box center [118, 184] width 53 height 12
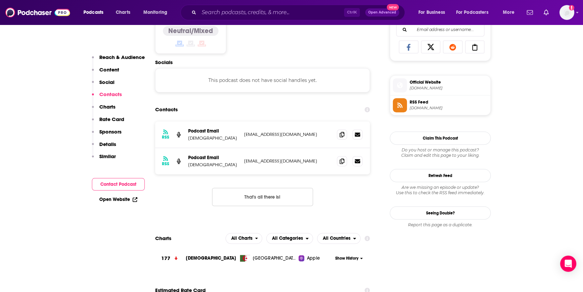
scroll to position [452, 0]
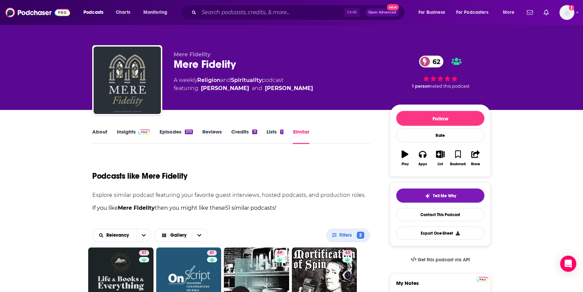
scroll to position [829, 0]
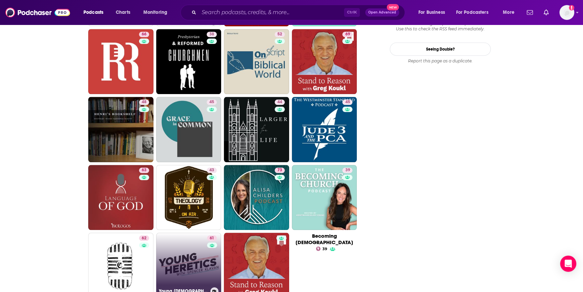
click at [190, 250] on link "61 Young Heretics" at bounding box center [188, 264] width 65 height 65
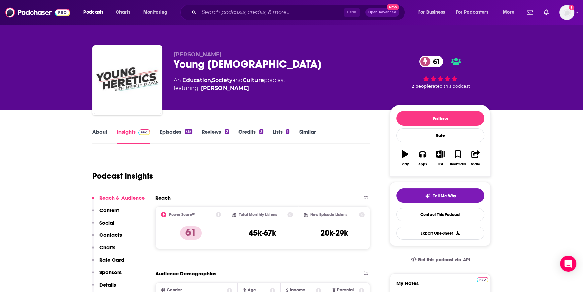
click at [172, 131] on link "Episodes 315" at bounding box center [176, 135] width 33 height 15
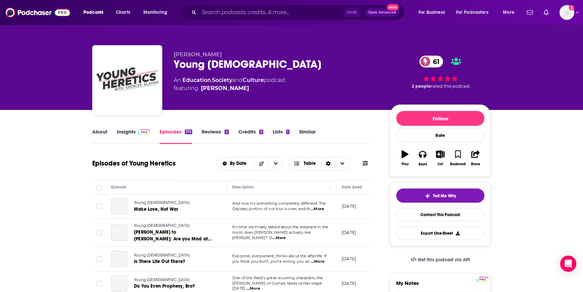
click at [128, 132] on link "Insights" at bounding box center [133, 135] width 33 height 15
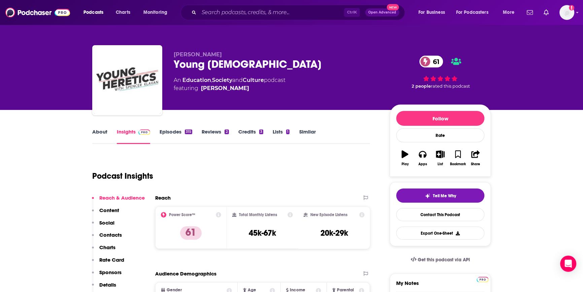
click at [164, 132] on link "Episodes 315" at bounding box center [176, 135] width 33 height 15
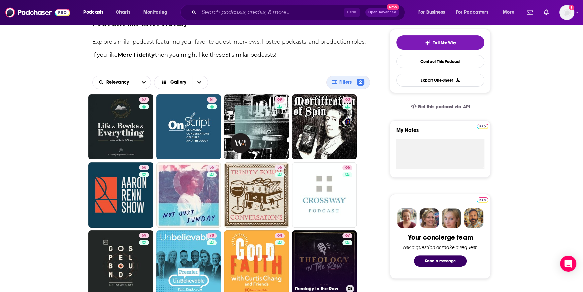
scroll to position [275, 0]
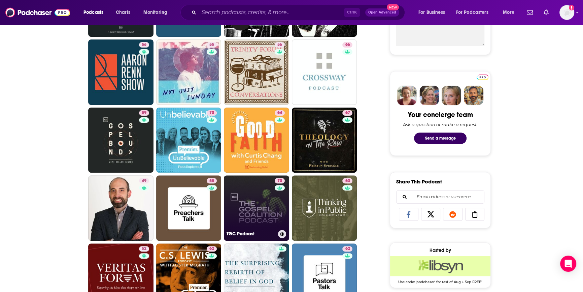
click at [256, 207] on link "70 TGC Podcast" at bounding box center [256, 207] width 65 height 65
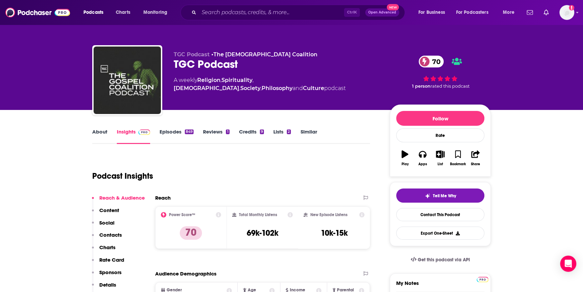
click at [308, 134] on link "Similar" at bounding box center [308, 135] width 16 height 15
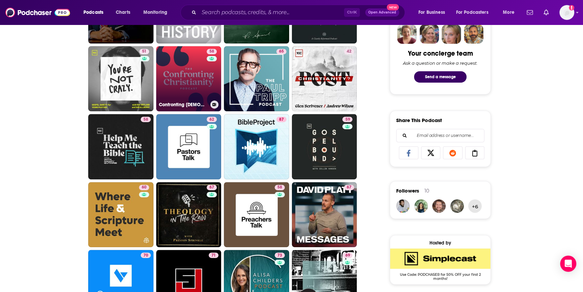
scroll to position [245, 0]
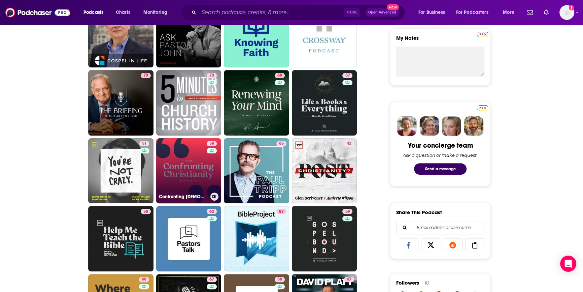
click at [174, 176] on link "58 Confronting Christianity with Rebecca McLaughlin" at bounding box center [188, 170] width 65 height 65
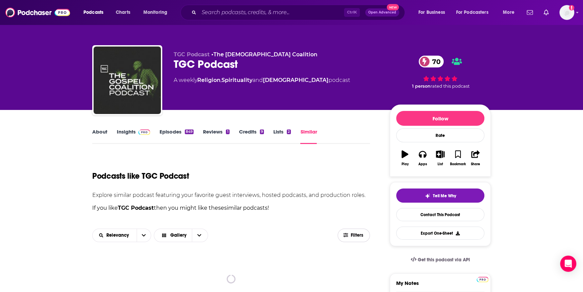
click at [353, 236] on span "Filters" at bounding box center [357, 235] width 13 height 5
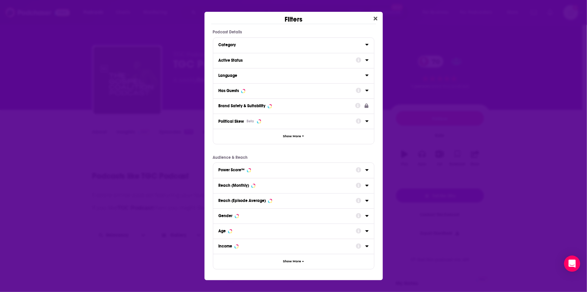
click at [250, 59] on div "Active Status" at bounding box center [285, 60] width 133 height 5
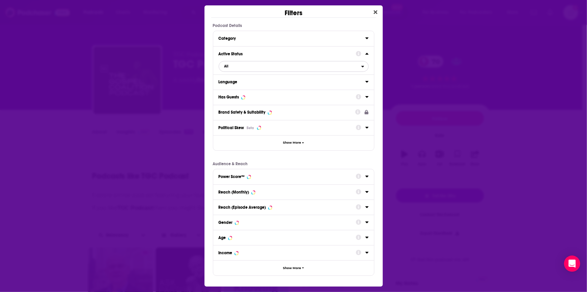
click at [362, 65] on icon "open menu" at bounding box center [363, 66] width 3 height 5
click at [235, 91] on div "Active 68" at bounding box center [294, 88] width 150 height 11
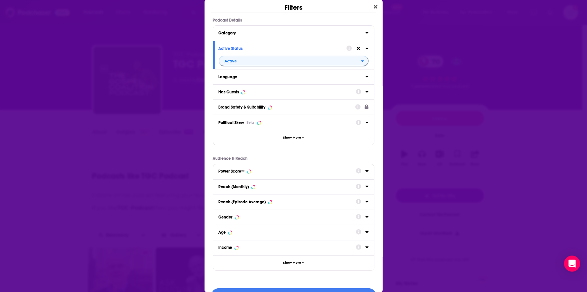
click at [366, 91] on icon "Dialog" at bounding box center [367, 91] width 3 height 5
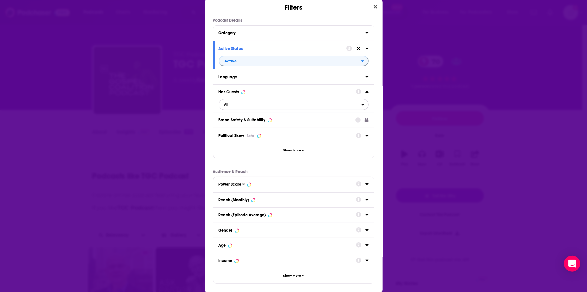
click at [257, 105] on span "All" at bounding box center [290, 104] width 142 height 9
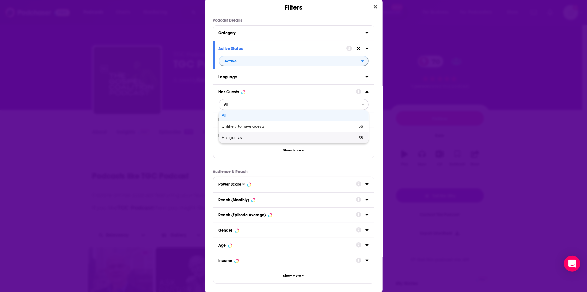
click at [240, 139] on span "Has guests" at bounding box center [261, 138] width 78 height 4
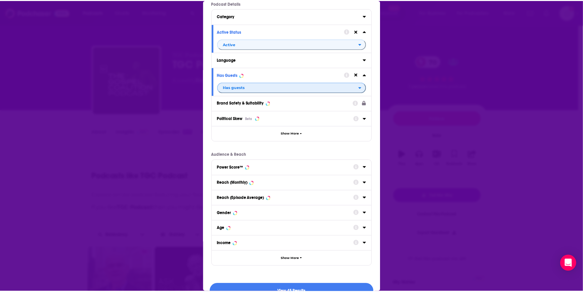
scroll to position [31, 0]
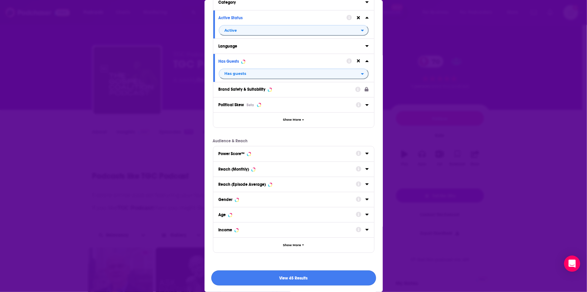
click at [297, 279] on button "View 45 Results" at bounding box center [293, 277] width 165 height 15
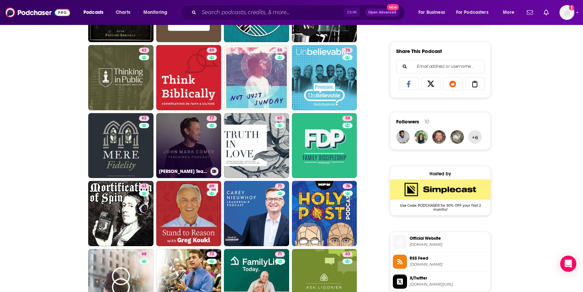
scroll to position [459, 0]
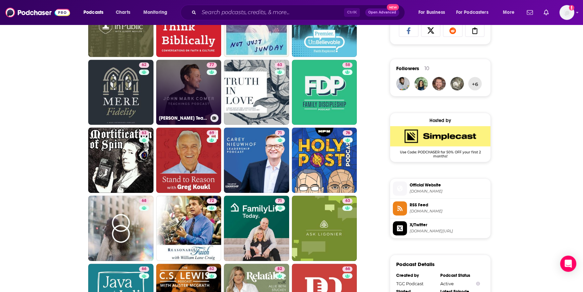
click at [199, 101] on link "77 John Mark Comer Teachings" at bounding box center [188, 92] width 65 height 65
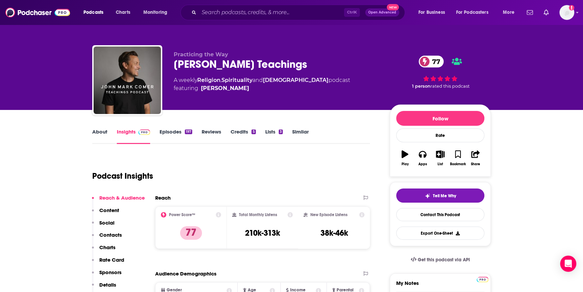
click at [170, 133] on link "Episodes 197" at bounding box center [176, 135] width 33 height 15
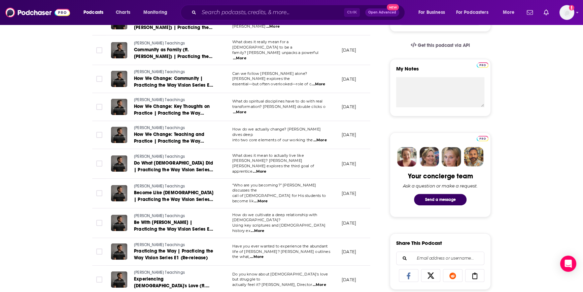
scroll to position [275, 0]
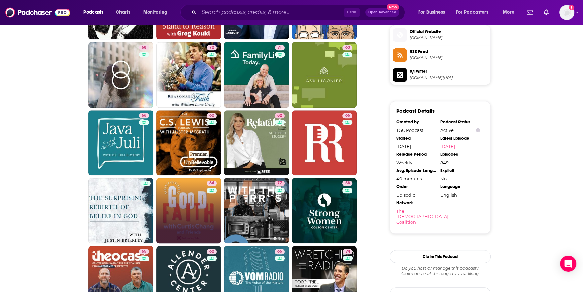
scroll to position [761, 0]
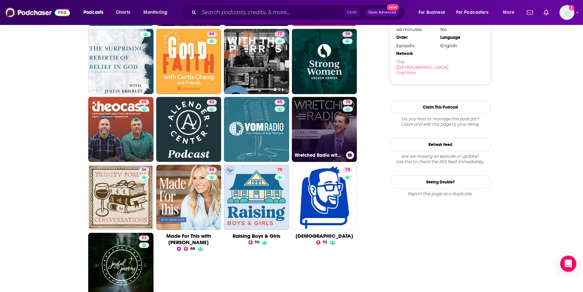
click at [306, 130] on link "74 Wretched Radio with Todd Friel" at bounding box center [324, 129] width 65 height 65
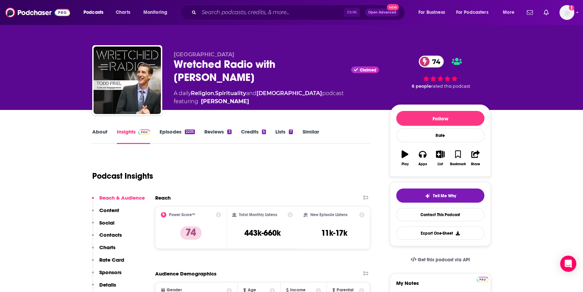
click at [316, 134] on link "Similar" at bounding box center [310, 135] width 16 height 15
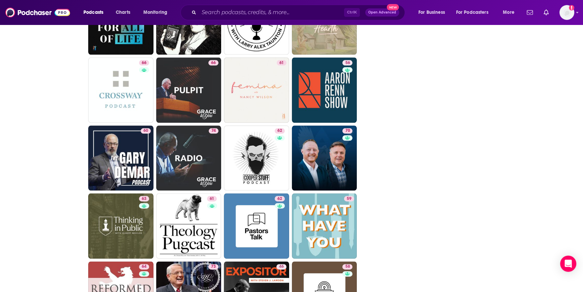
scroll to position [1018, 0]
